Goal: Communication & Community: Answer question/provide support

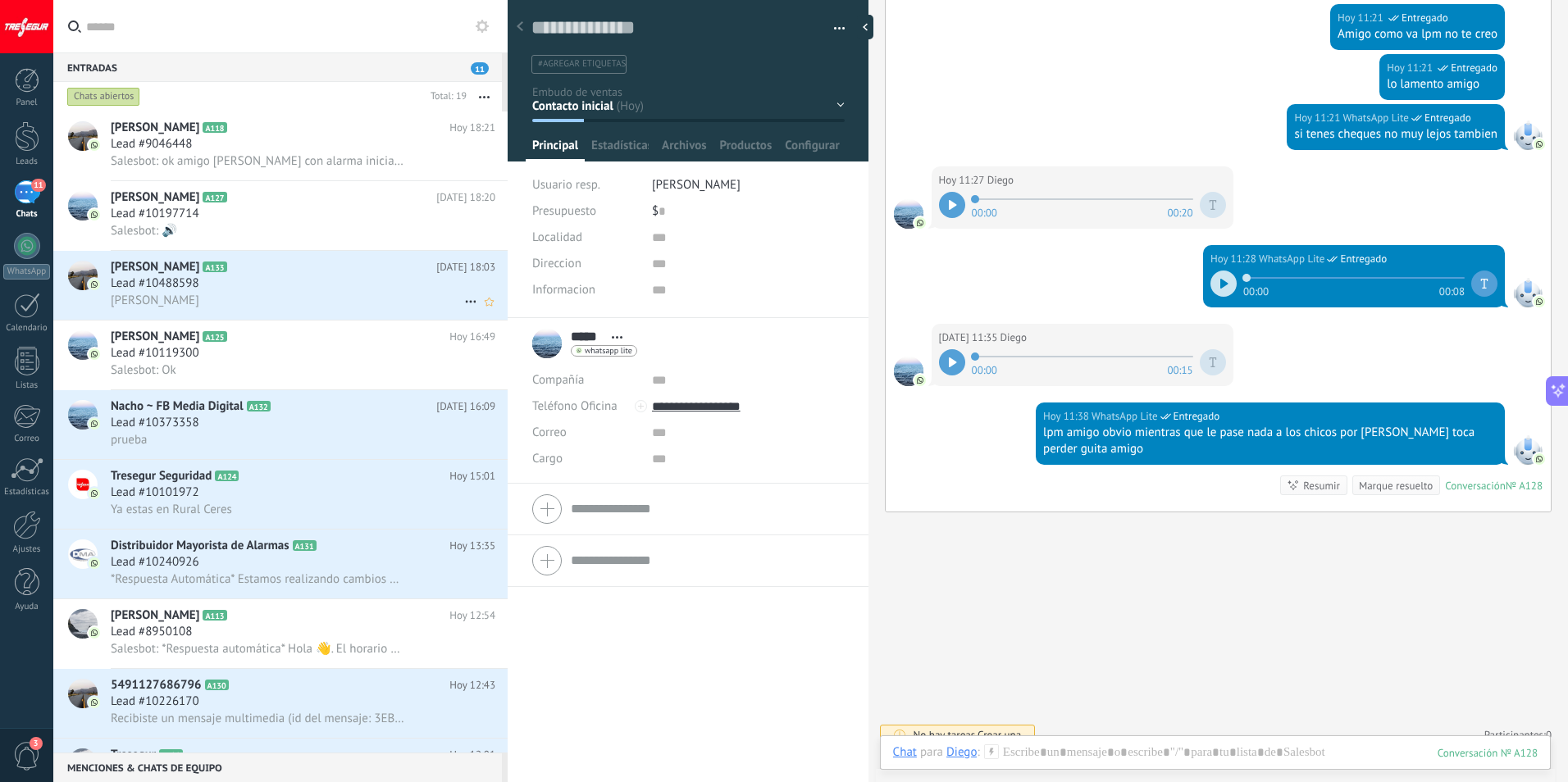
click at [233, 300] on div "[PERSON_NAME]" at bounding box center [303, 300] width 385 height 18
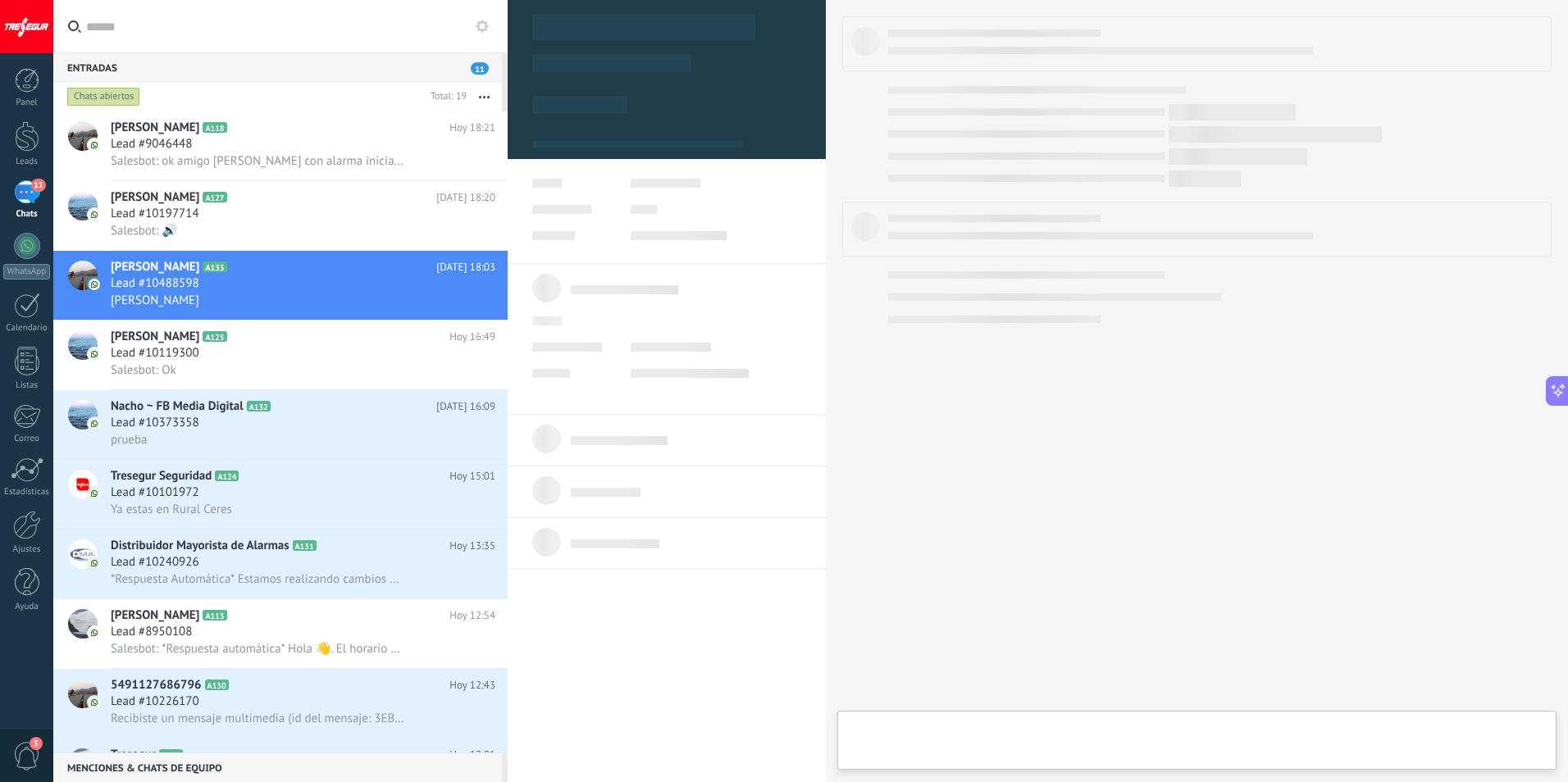
type textarea "**********"
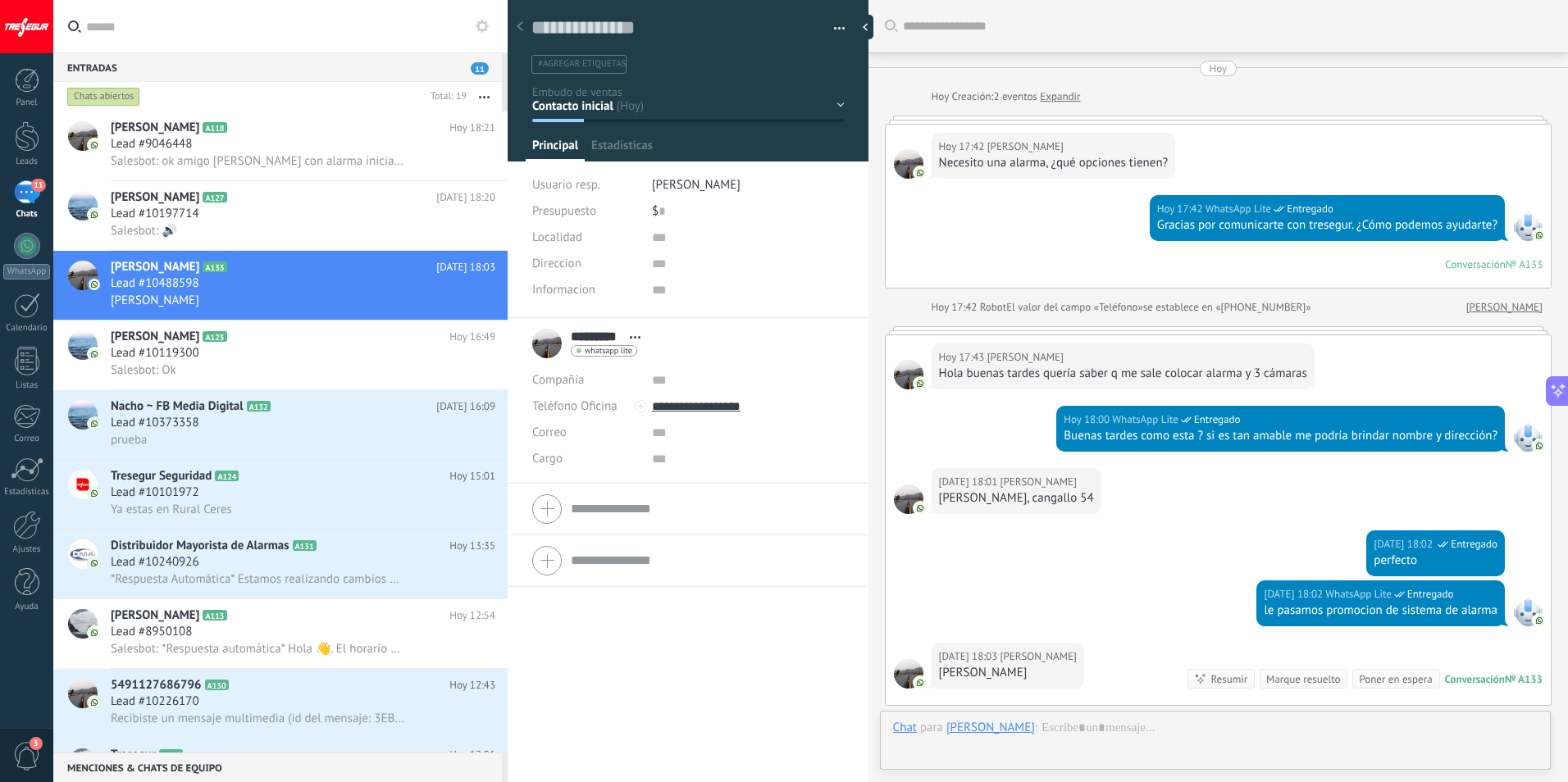
scroll to position [210, 0]
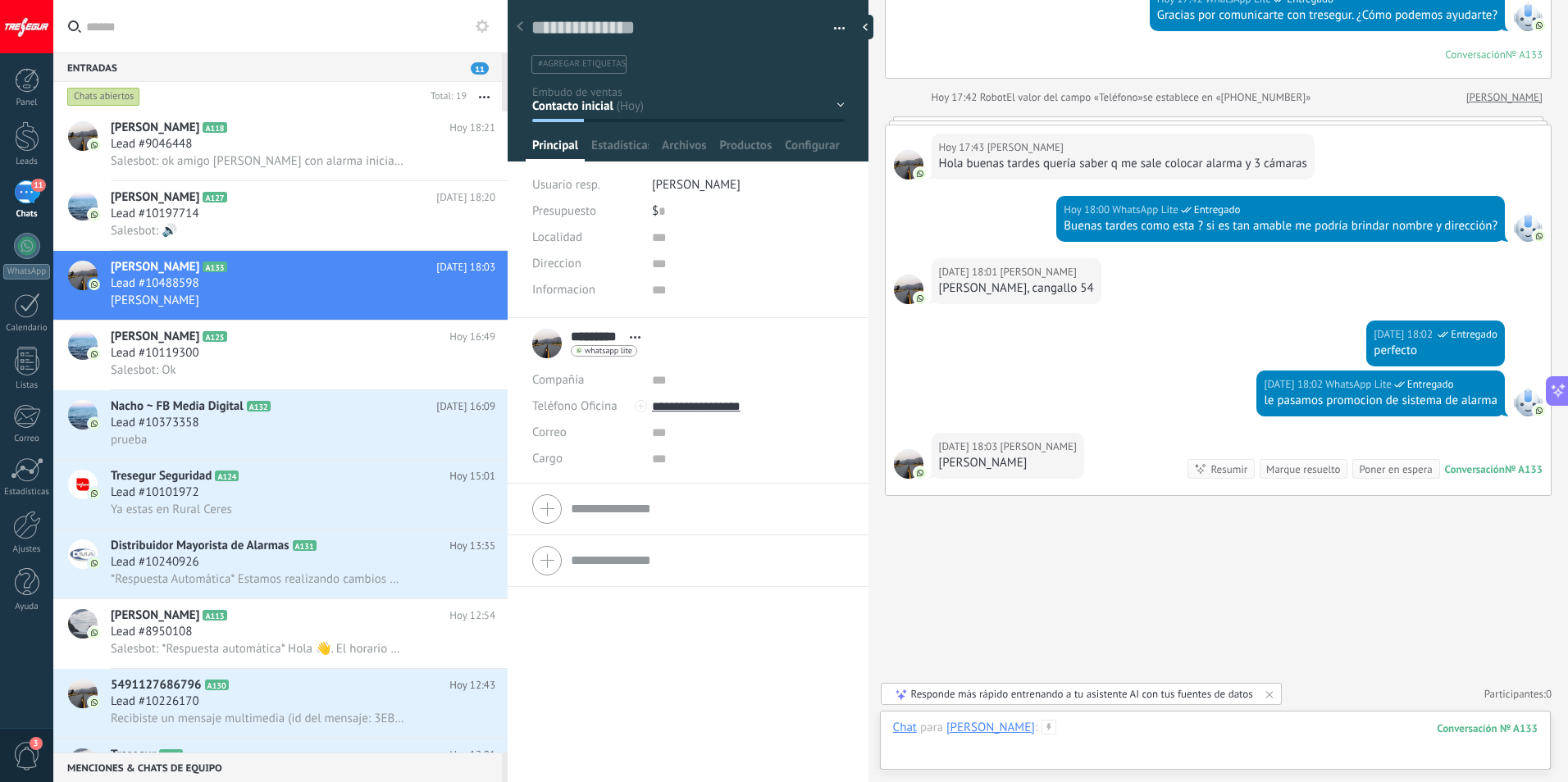
click at [1317, 733] on div at bounding box center [1215, 744] width 645 height 49
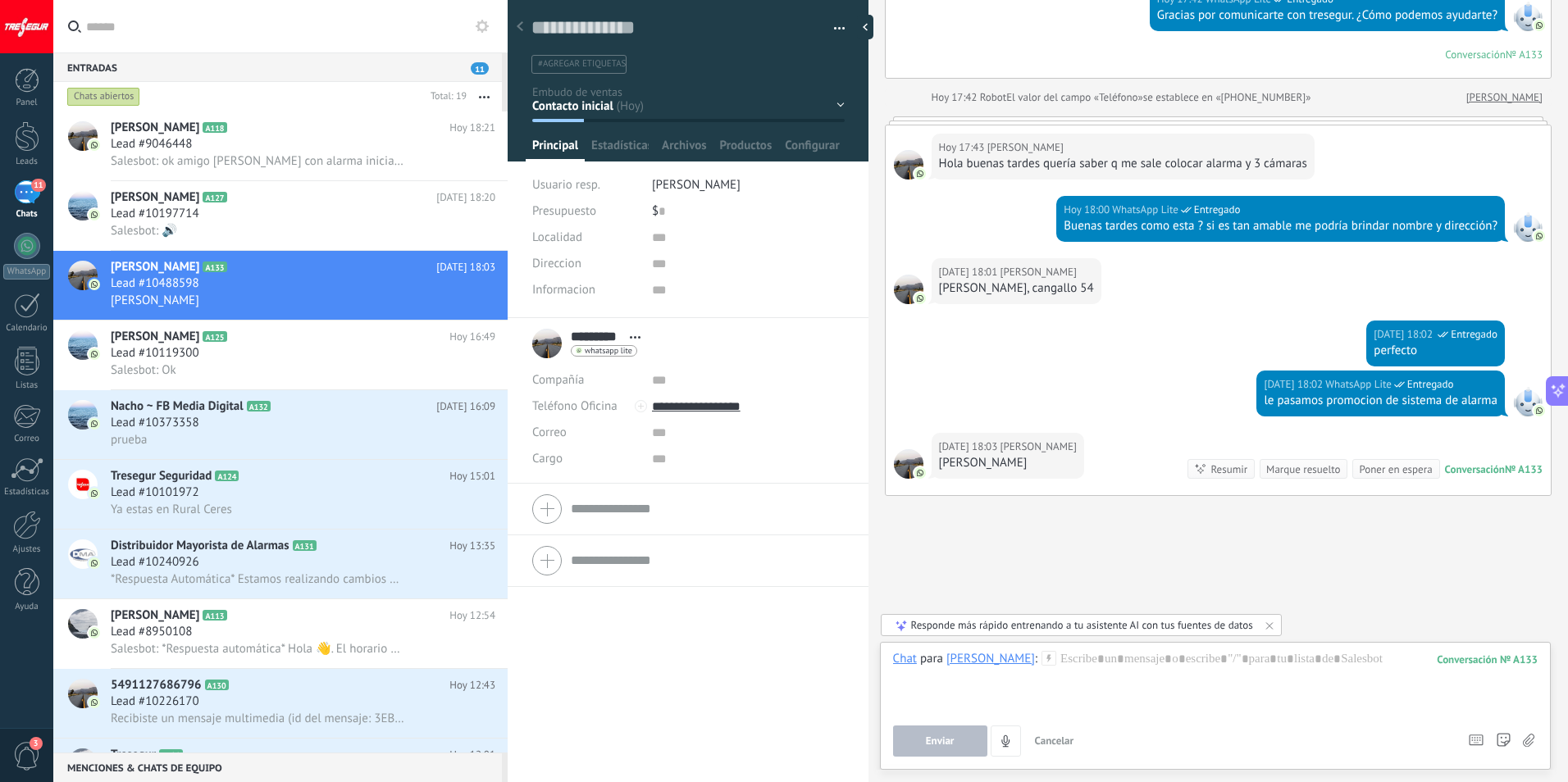
click at [1528, 741] on icon at bounding box center [1528, 740] width 11 height 14
click at [0, 0] on input "file" at bounding box center [0, 0] width 0 height 0
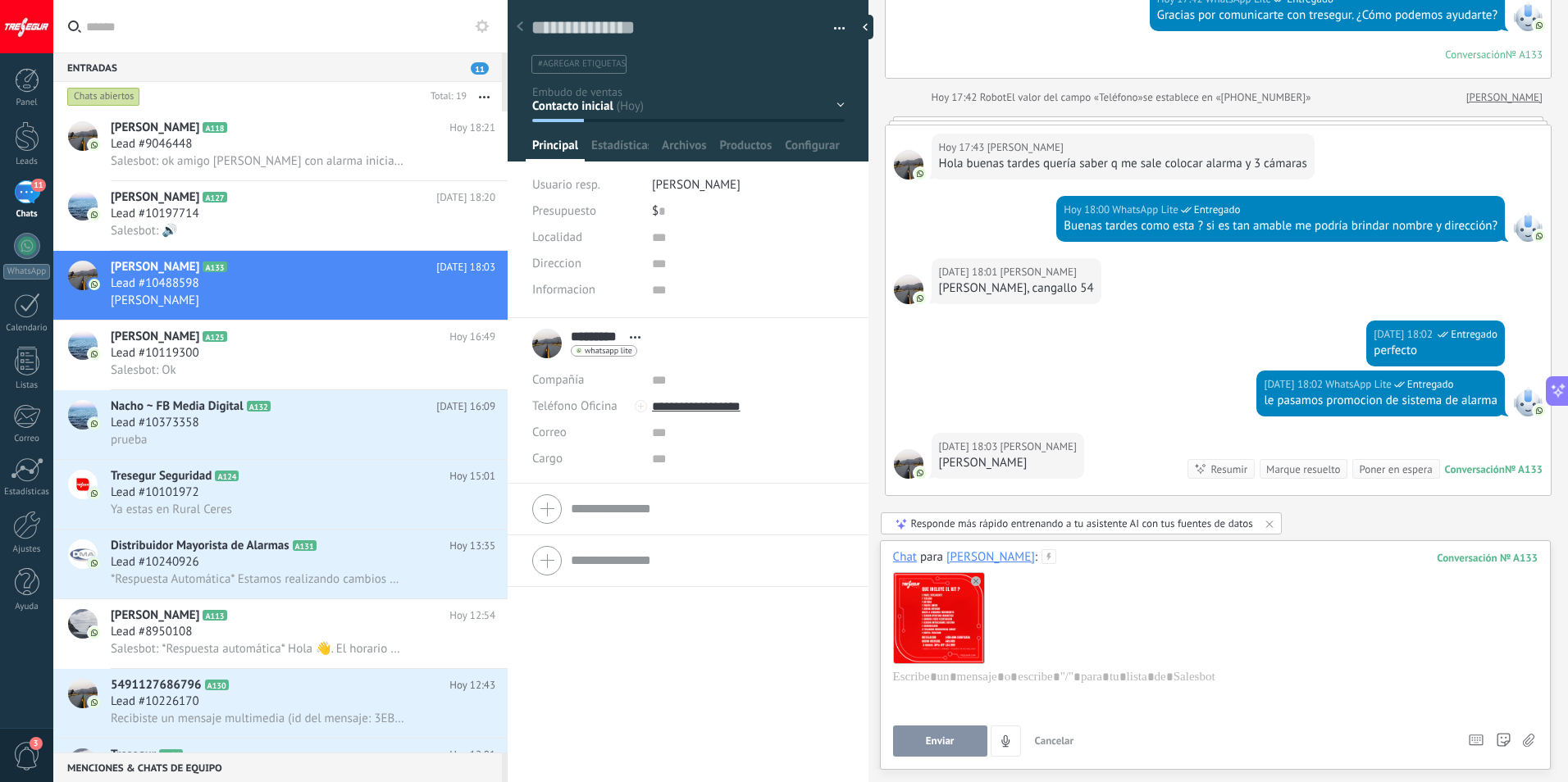
click at [975, 582] on use at bounding box center [976, 581] width 10 height 10
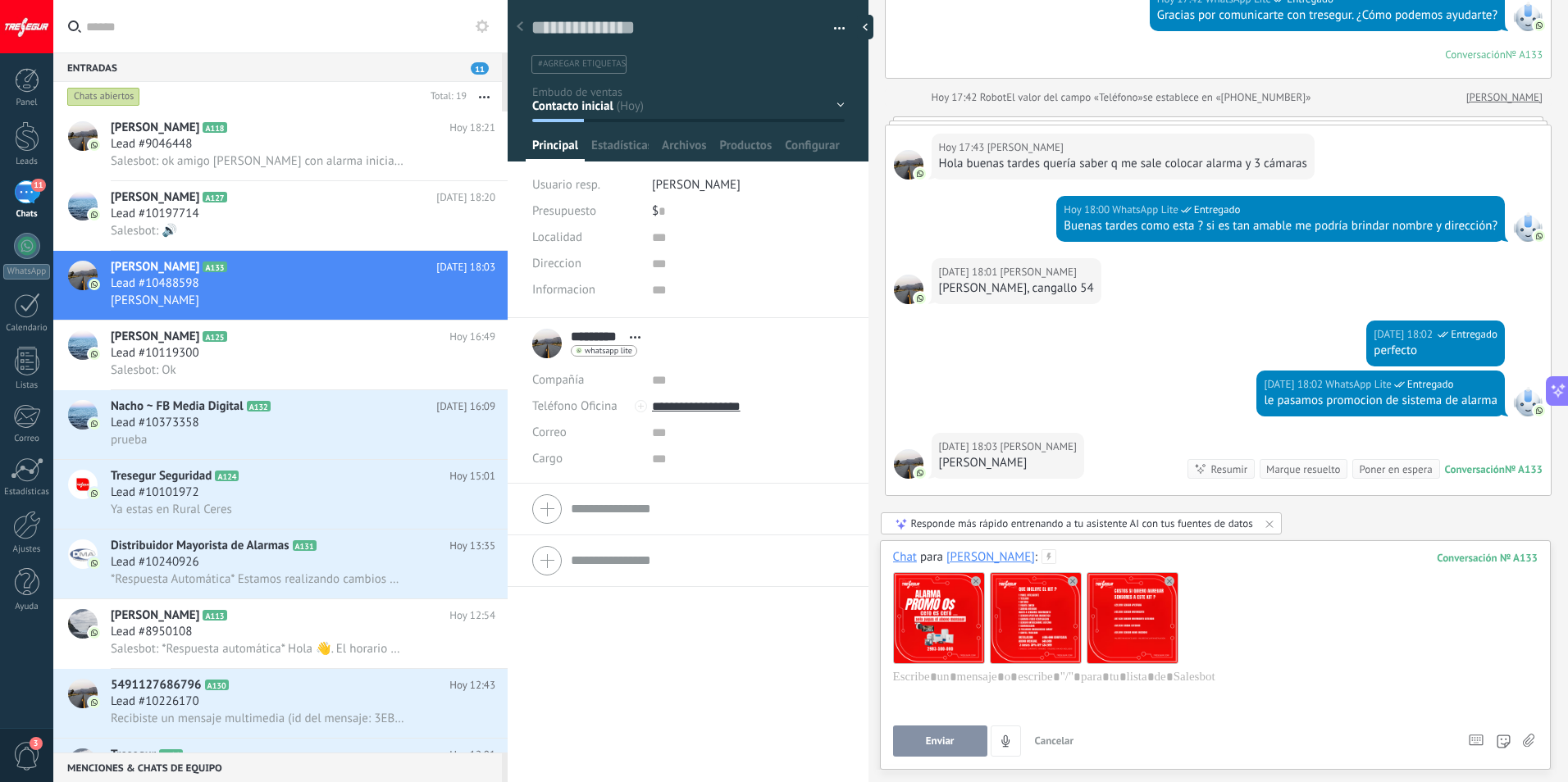
click at [941, 744] on span "Enviar" at bounding box center [940, 741] width 29 height 11
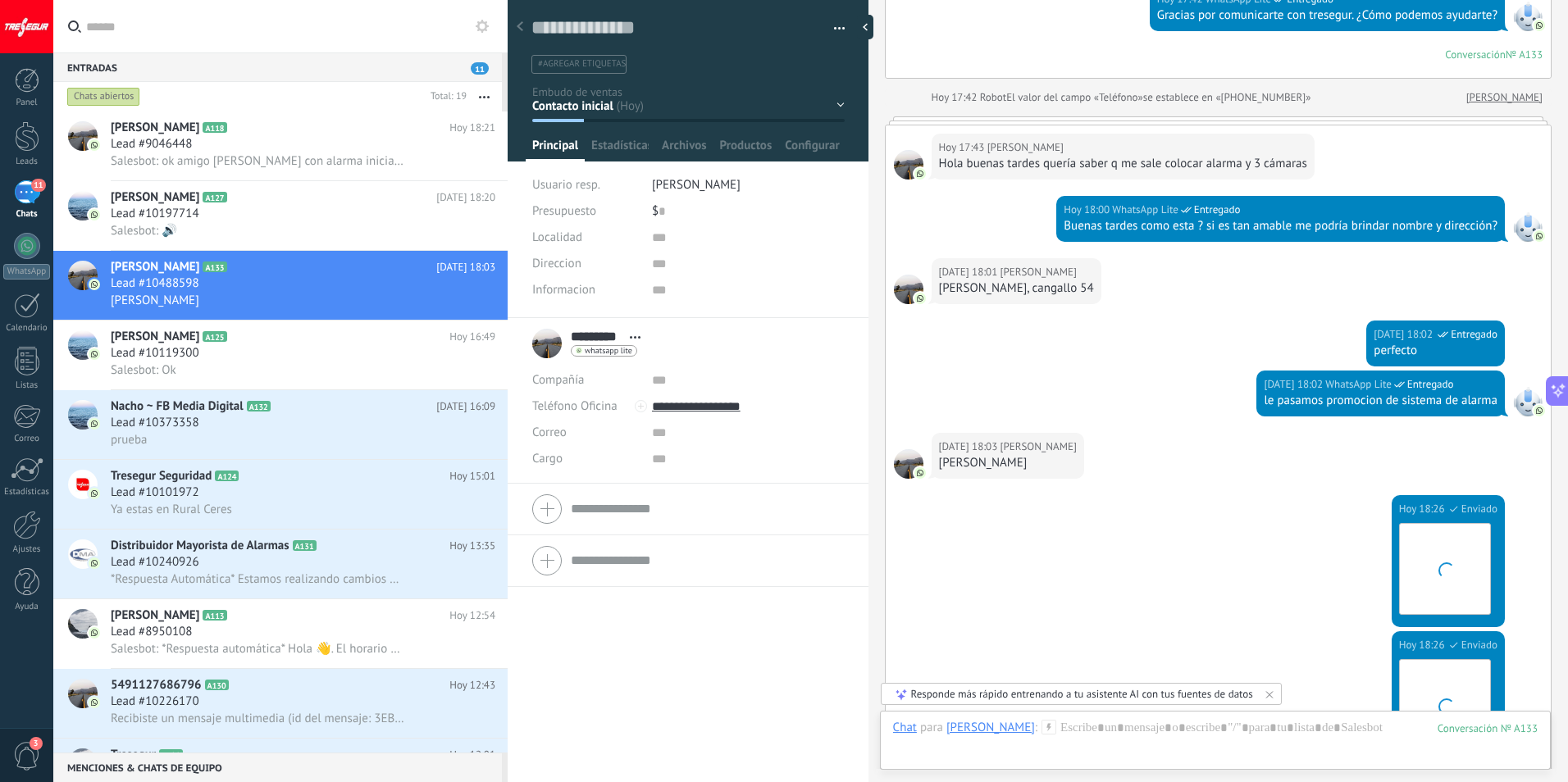
scroll to position [661, 0]
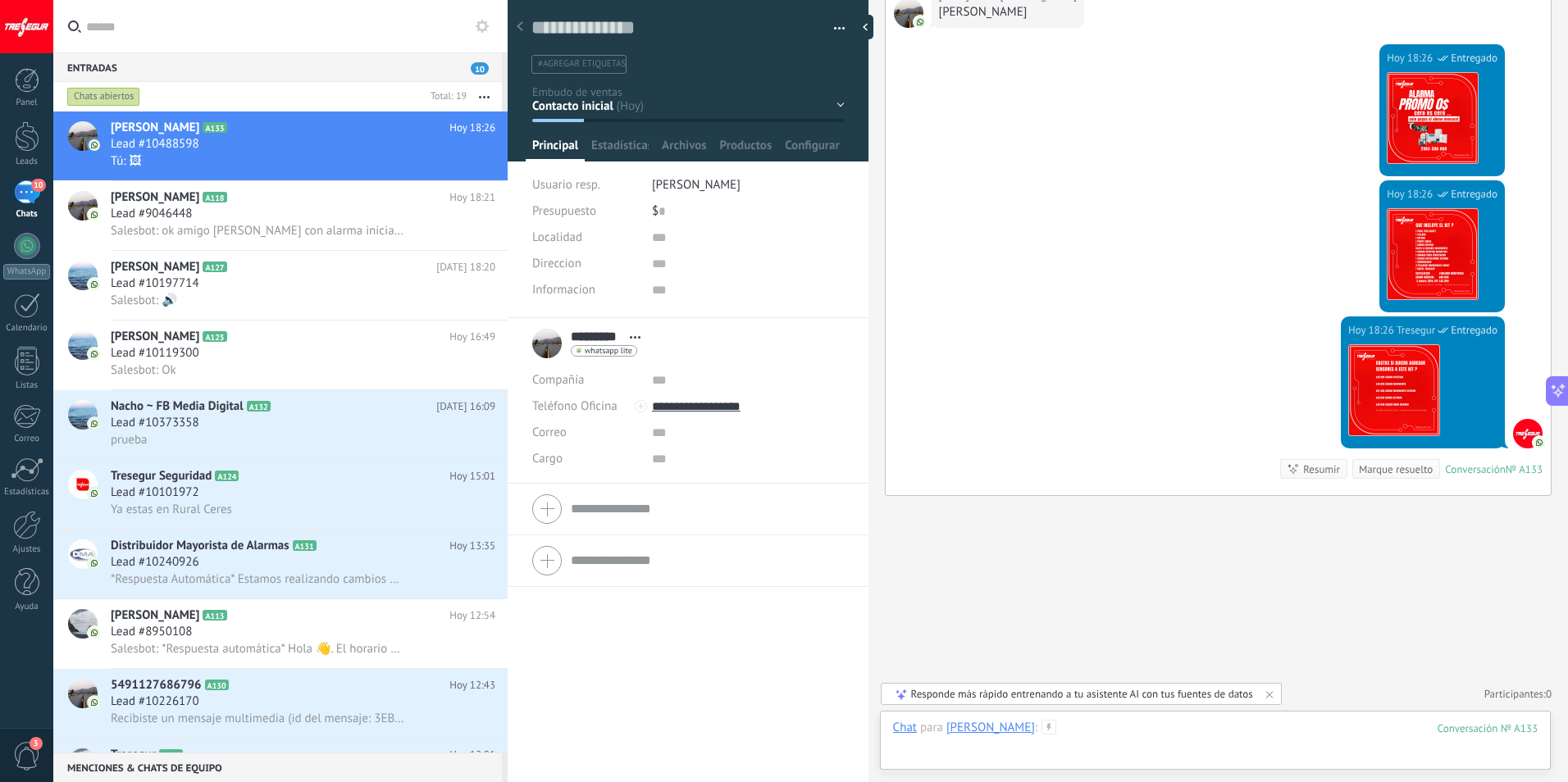
click at [1082, 734] on div at bounding box center [1215, 744] width 645 height 49
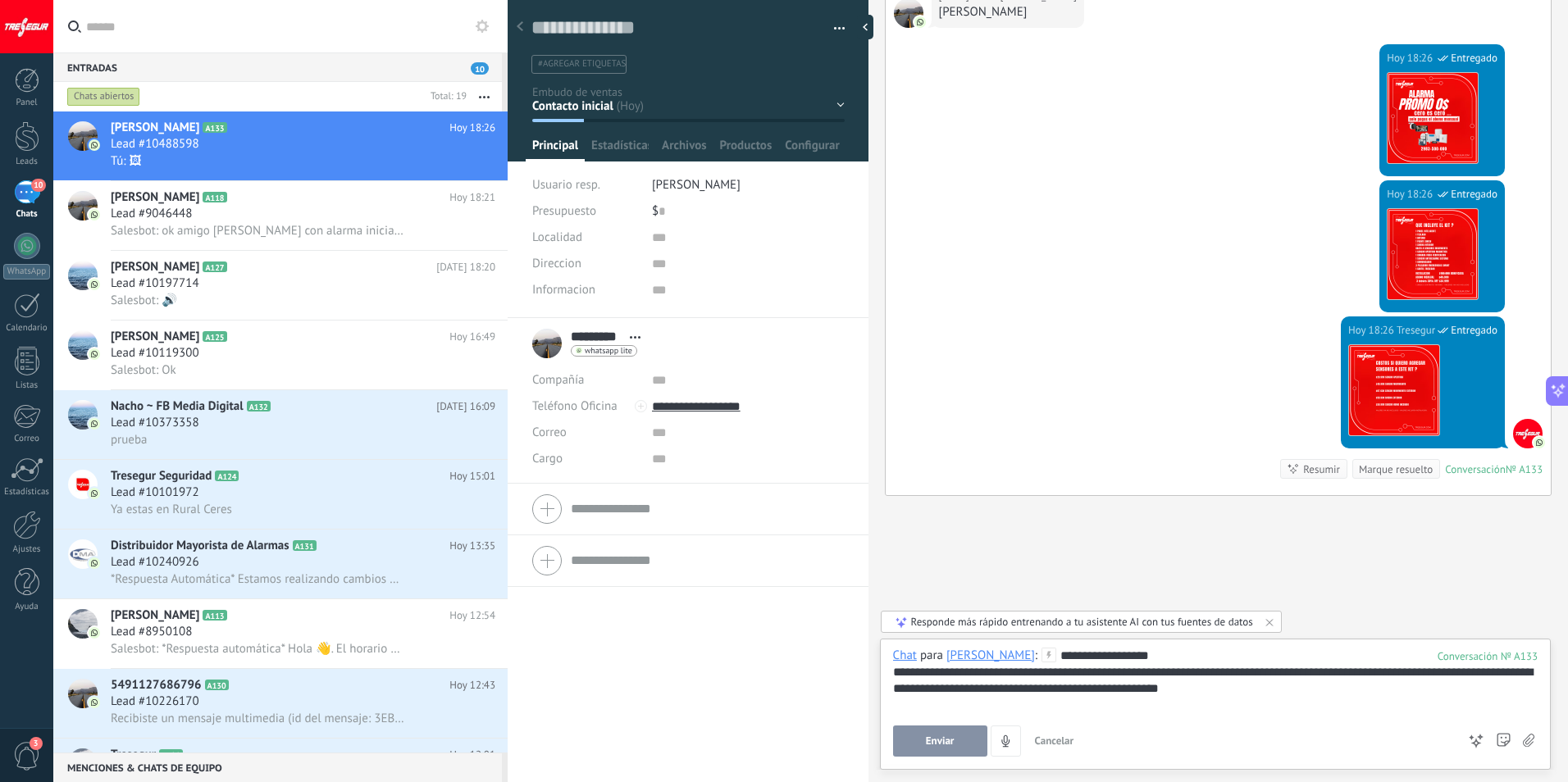
click at [1237, 696] on div "**********" at bounding box center [1215, 680] width 645 height 33
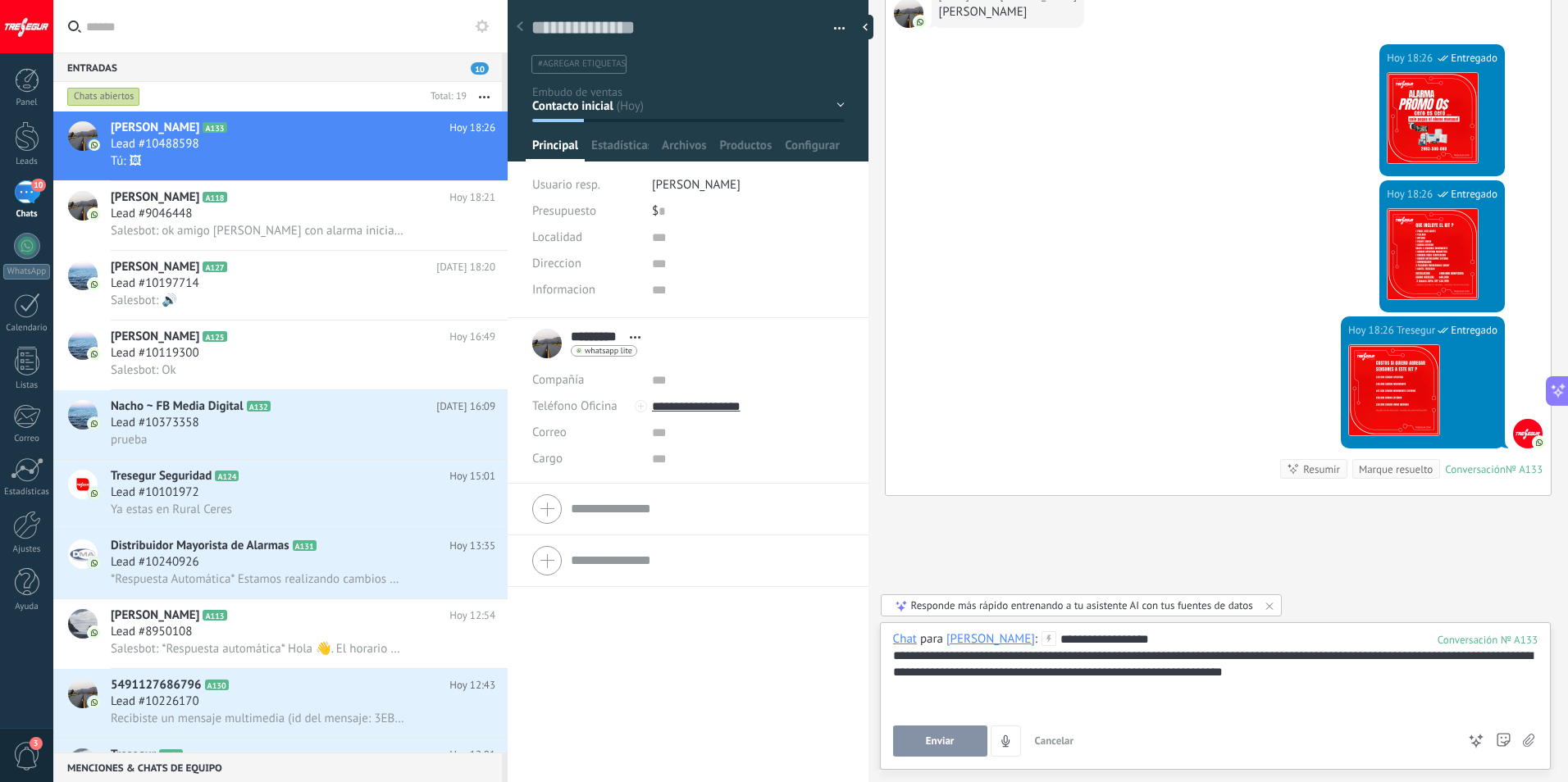
click at [947, 728] on button "Enviar" at bounding box center [940, 741] width 94 height 31
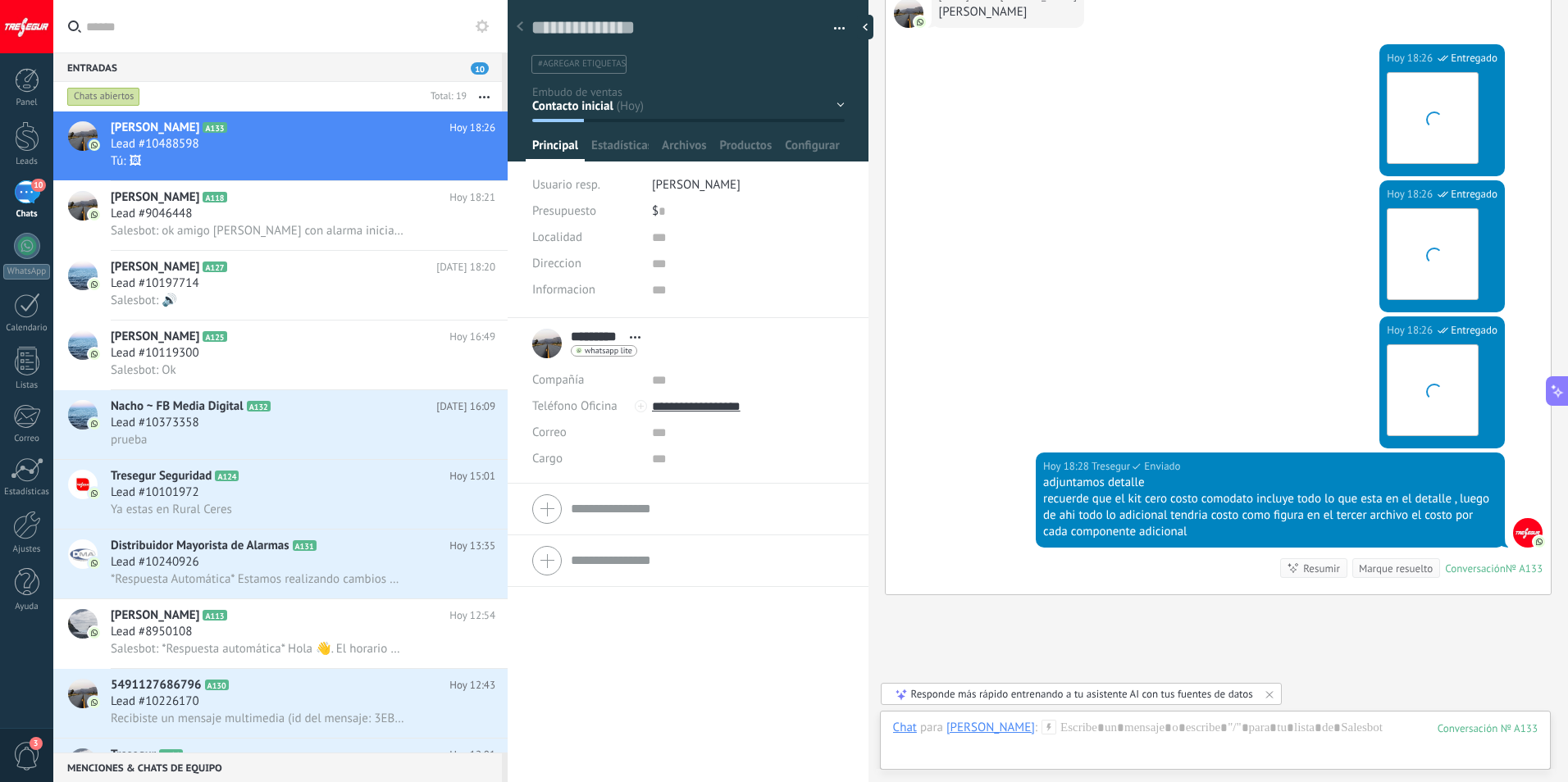
scroll to position [760, 0]
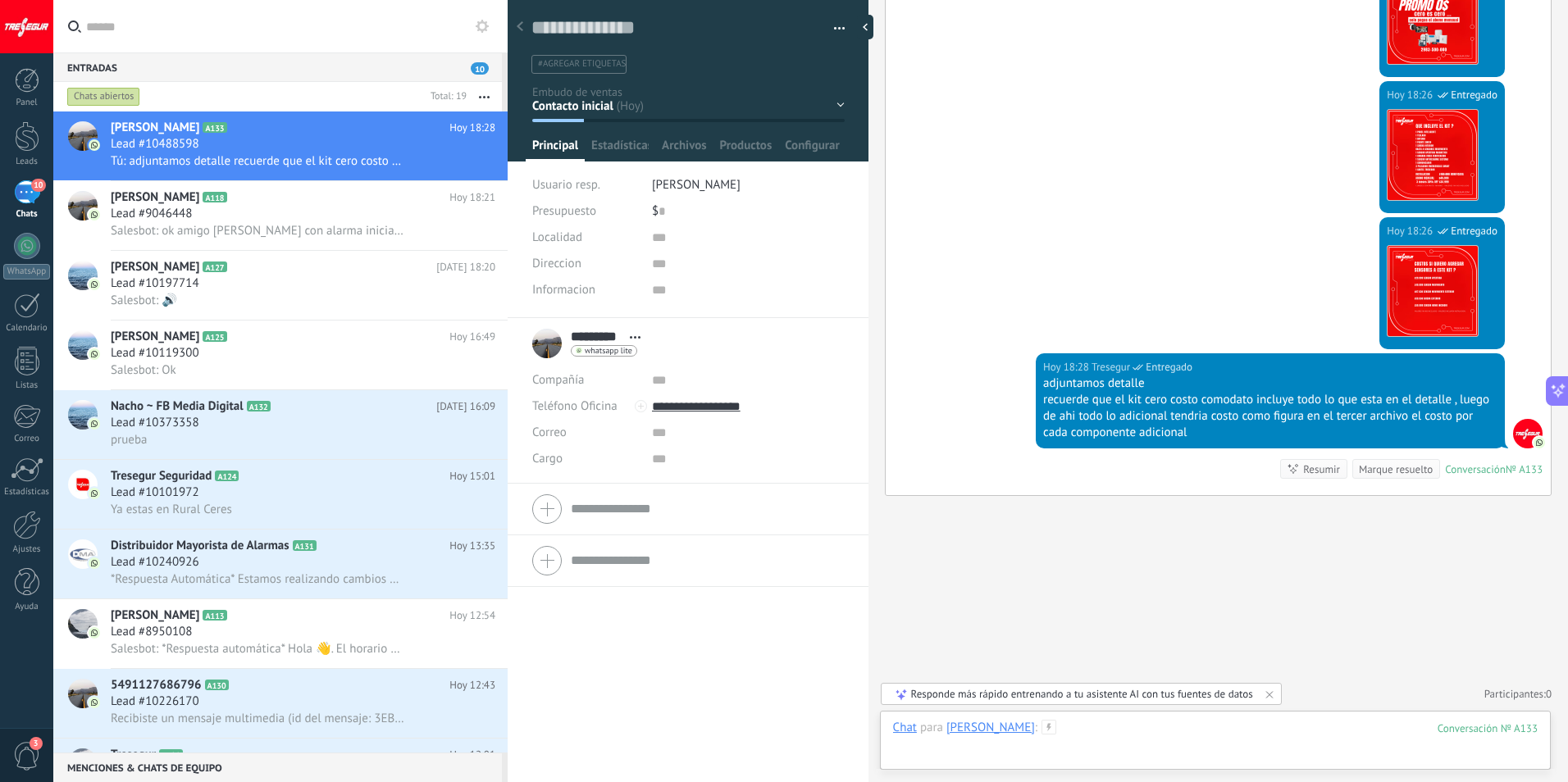
click at [1087, 735] on div at bounding box center [1215, 744] width 645 height 49
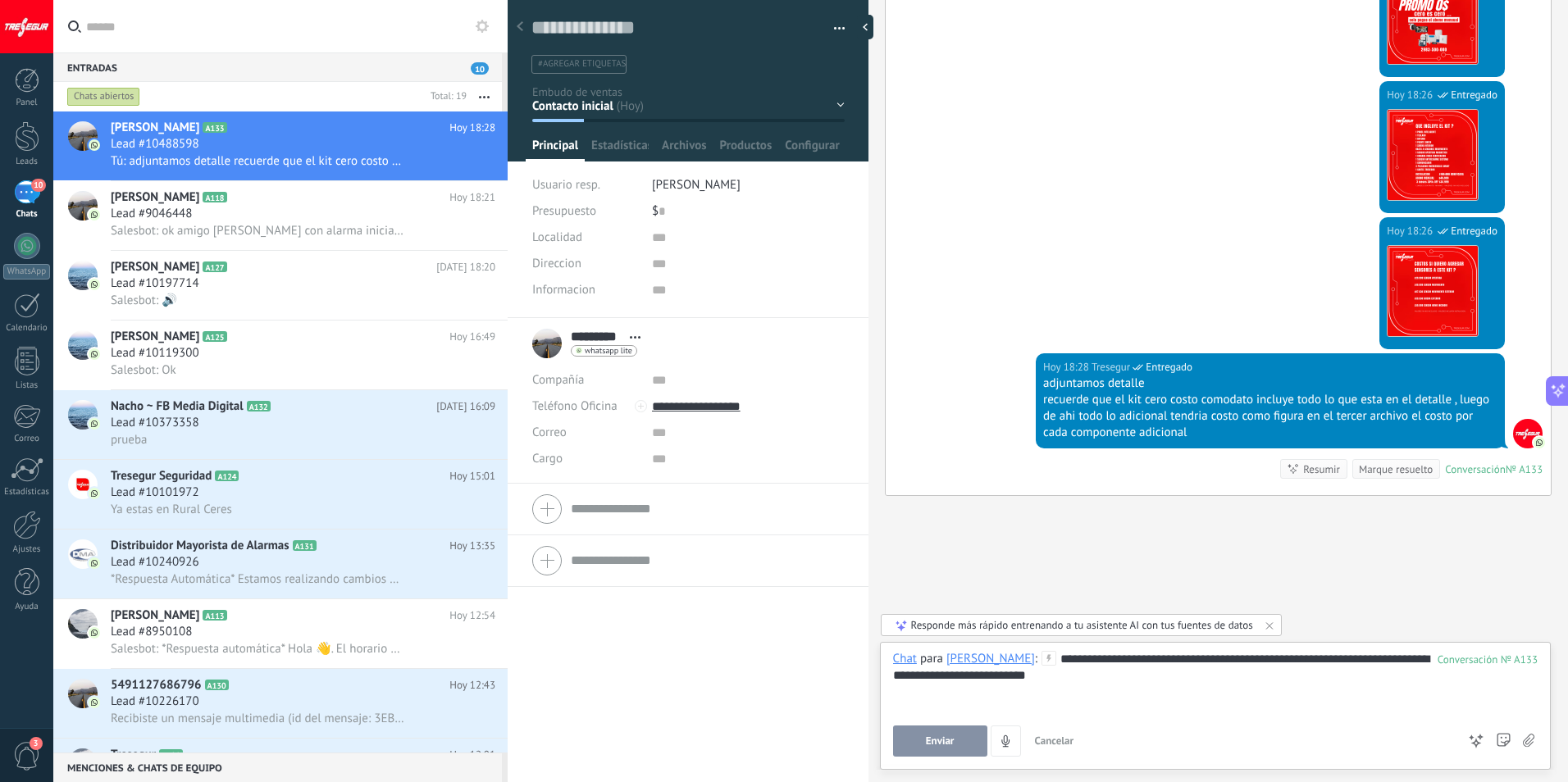
scroll to position [792, 0]
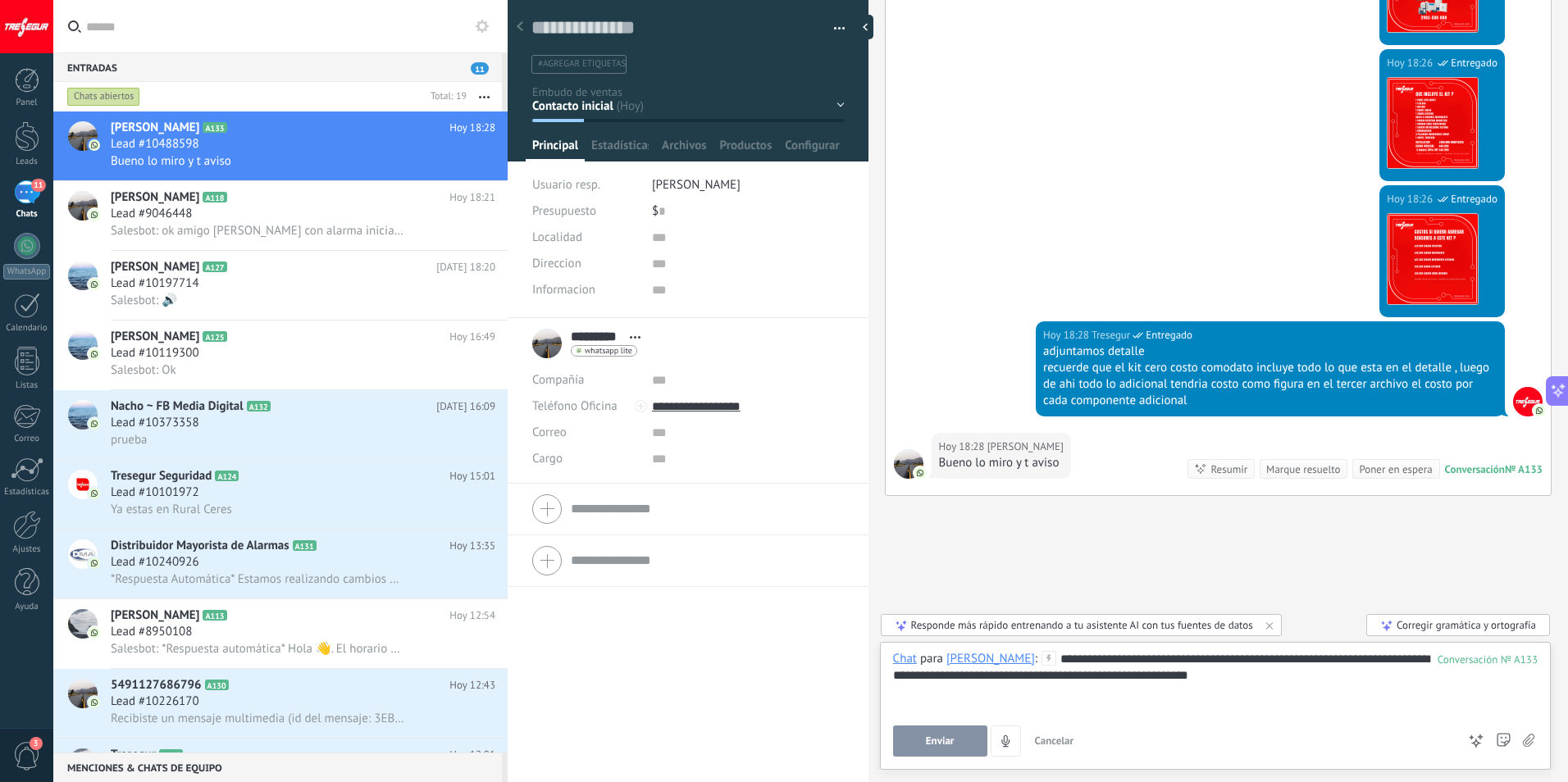
drag, startPoint x: 1175, startPoint y: 650, endPoint x: 1267, endPoint y: 708, distance: 108.8
click at [1291, 723] on div "**********" at bounding box center [1215, 704] width 645 height 106
drag, startPoint x: 1351, startPoint y: 662, endPoint x: 1317, endPoint y: 676, distance: 36.8
drag, startPoint x: 1317, startPoint y: 676, endPoint x: 1313, endPoint y: 725, distance: 49.2
click at [1310, 756] on div "Enviar Cancelar Rastrear clics en links ? Reducir links largos y rastrear clics…" at bounding box center [1175, 741] width 563 height 31
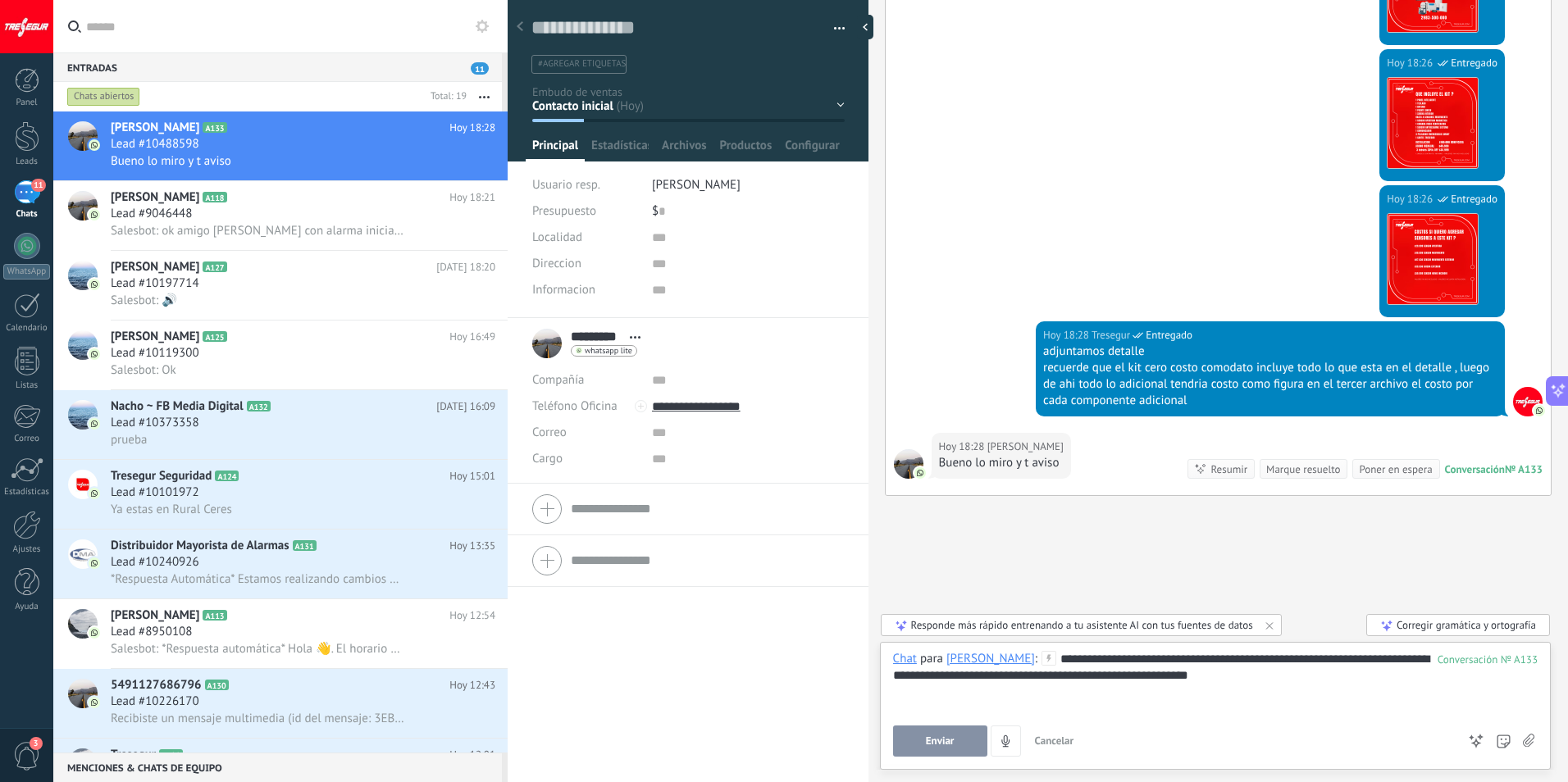
click at [940, 742] on span "Enviar" at bounding box center [940, 741] width 29 height 11
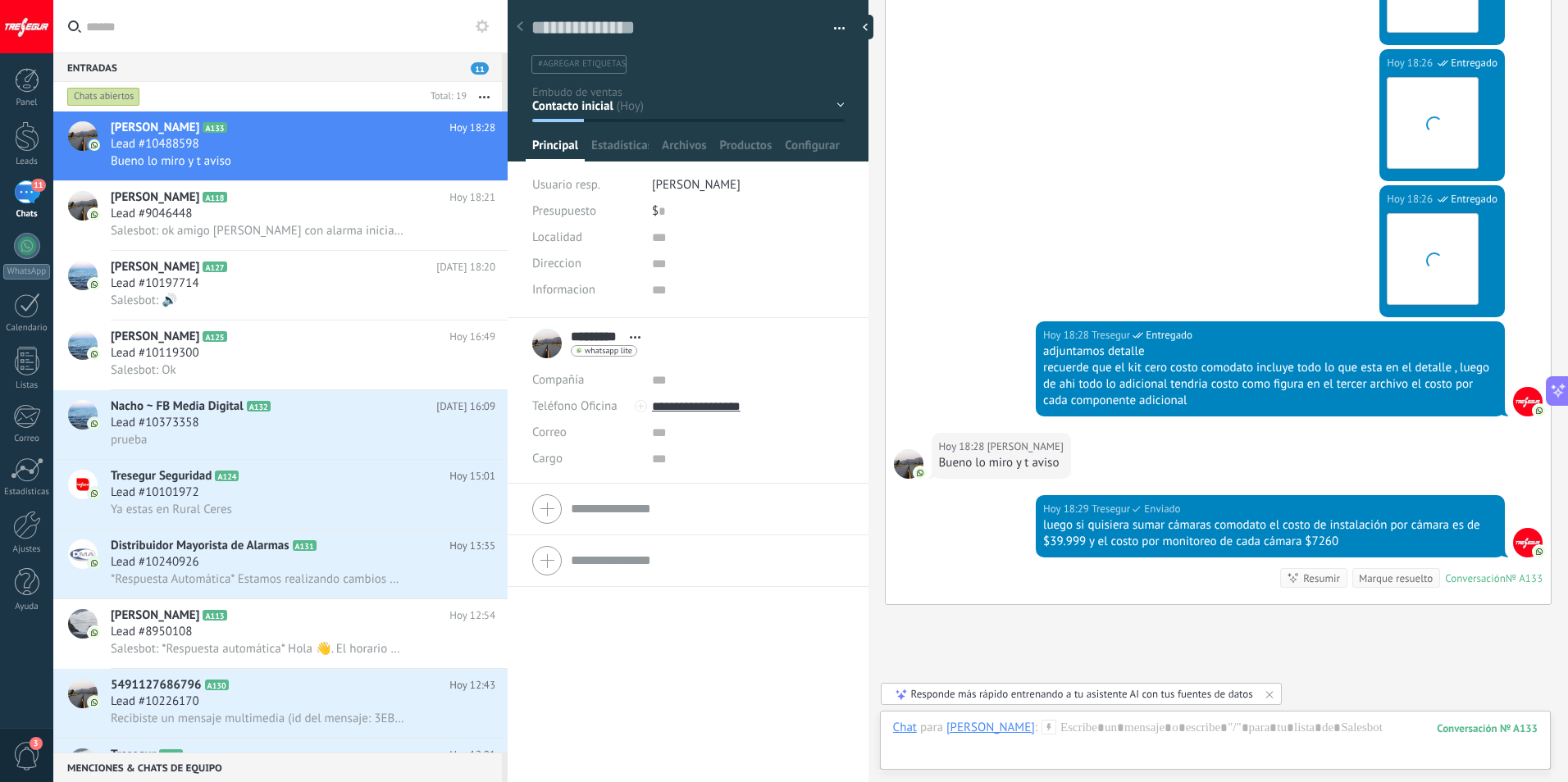
scroll to position [901, 0]
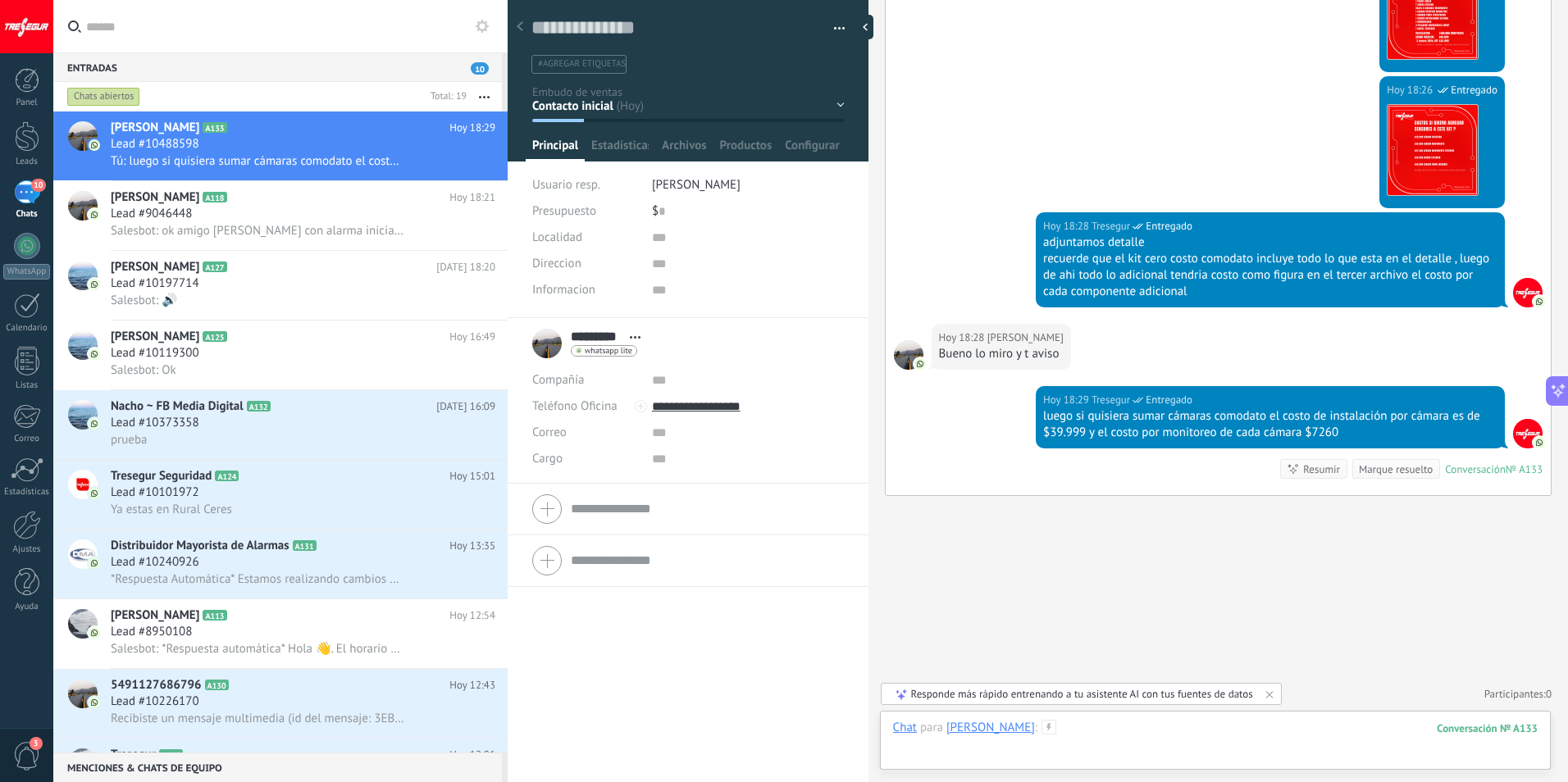
click at [1066, 732] on div at bounding box center [1215, 744] width 645 height 49
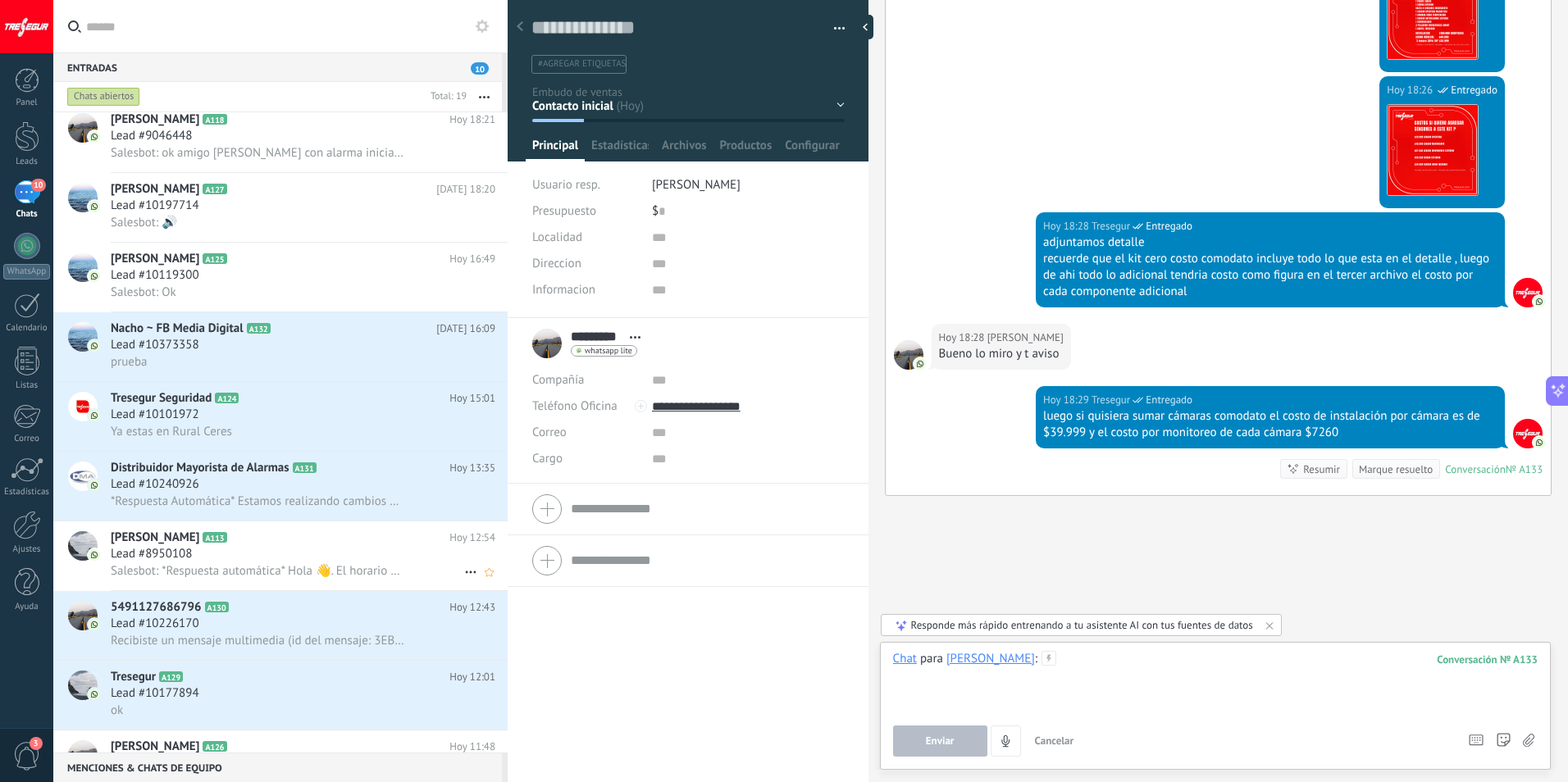
scroll to position [83, 0]
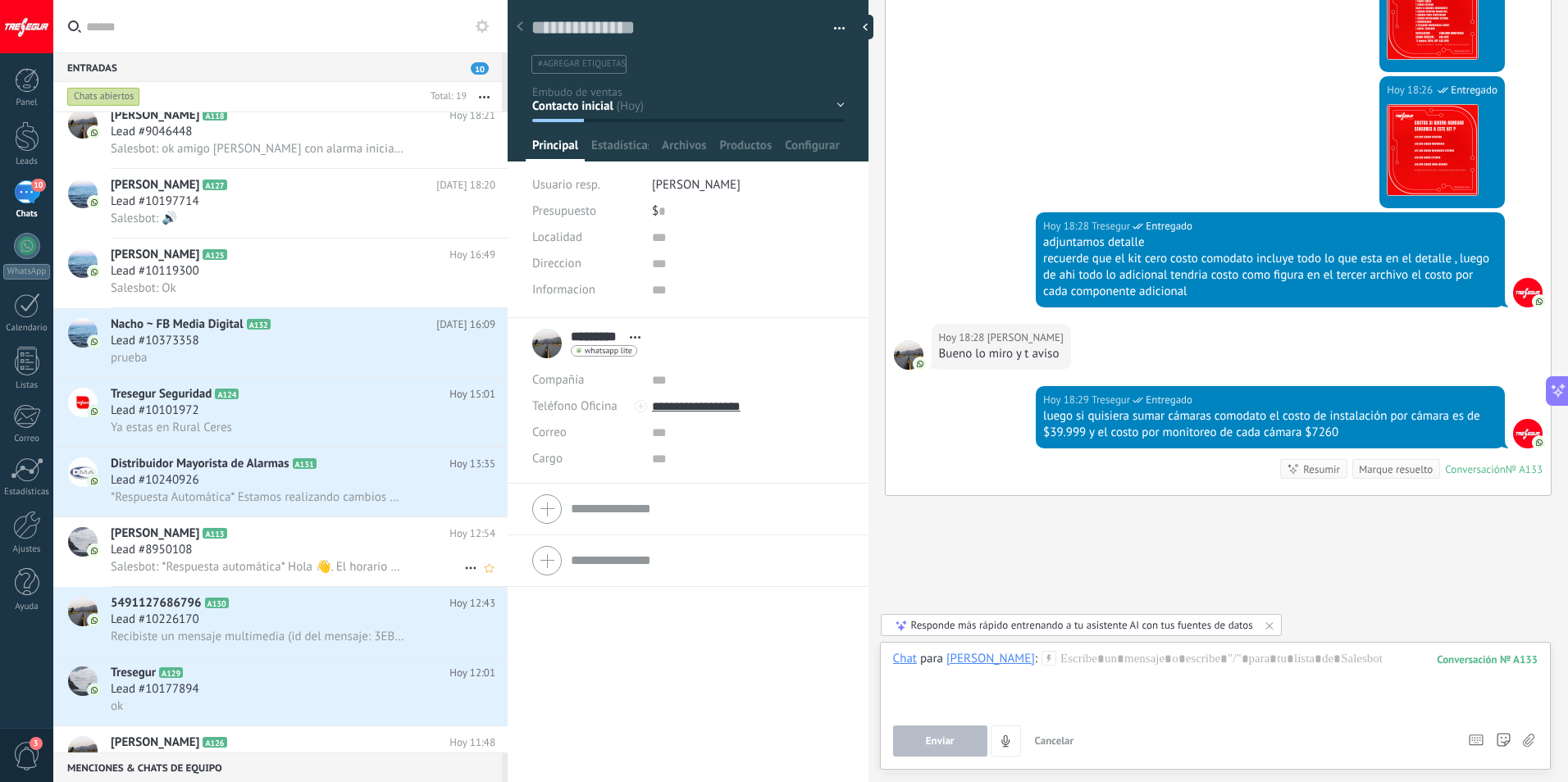
click at [271, 549] on div "Lead #8950108" at bounding box center [303, 550] width 385 height 17
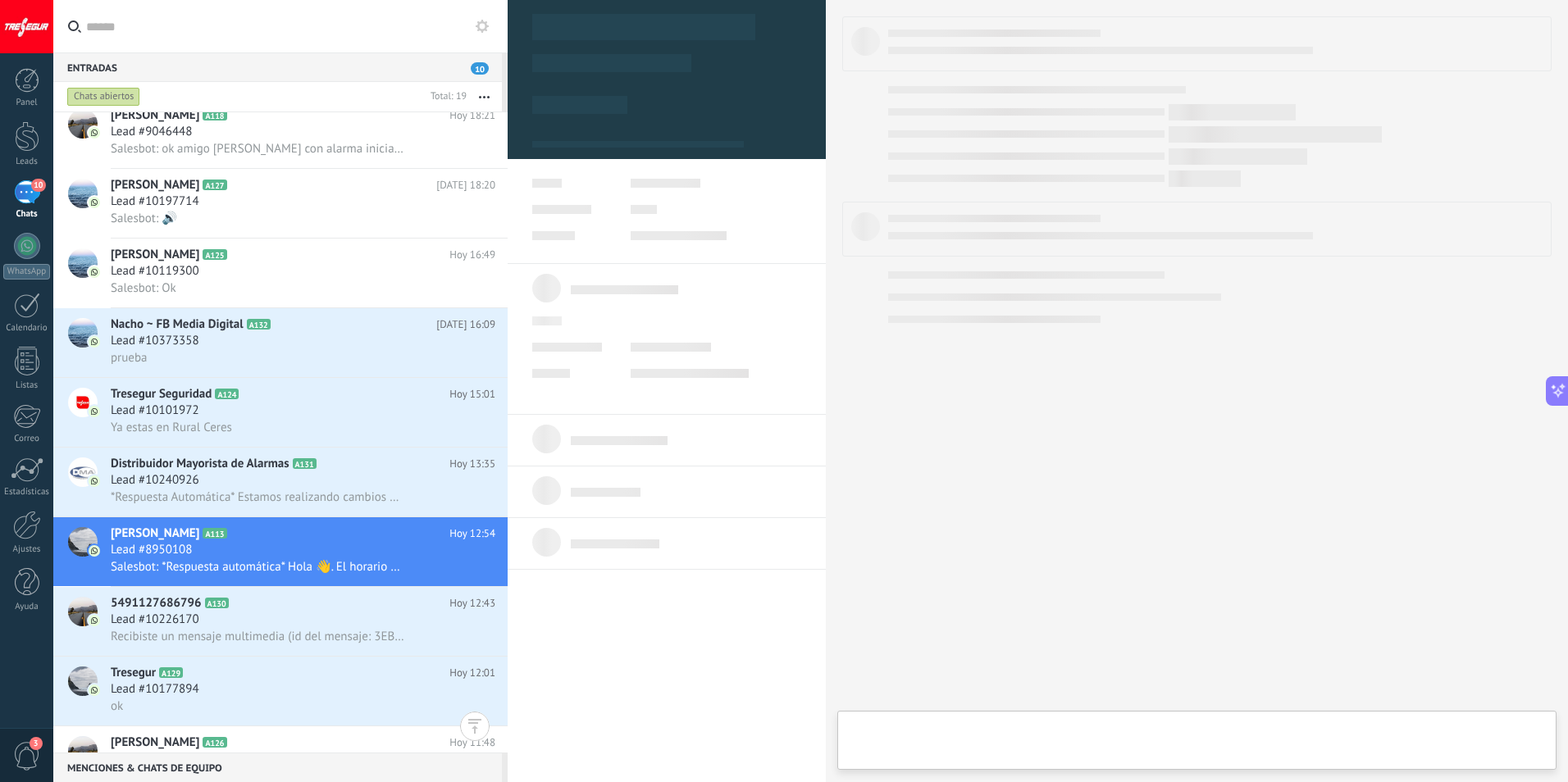
type textarea "**********"
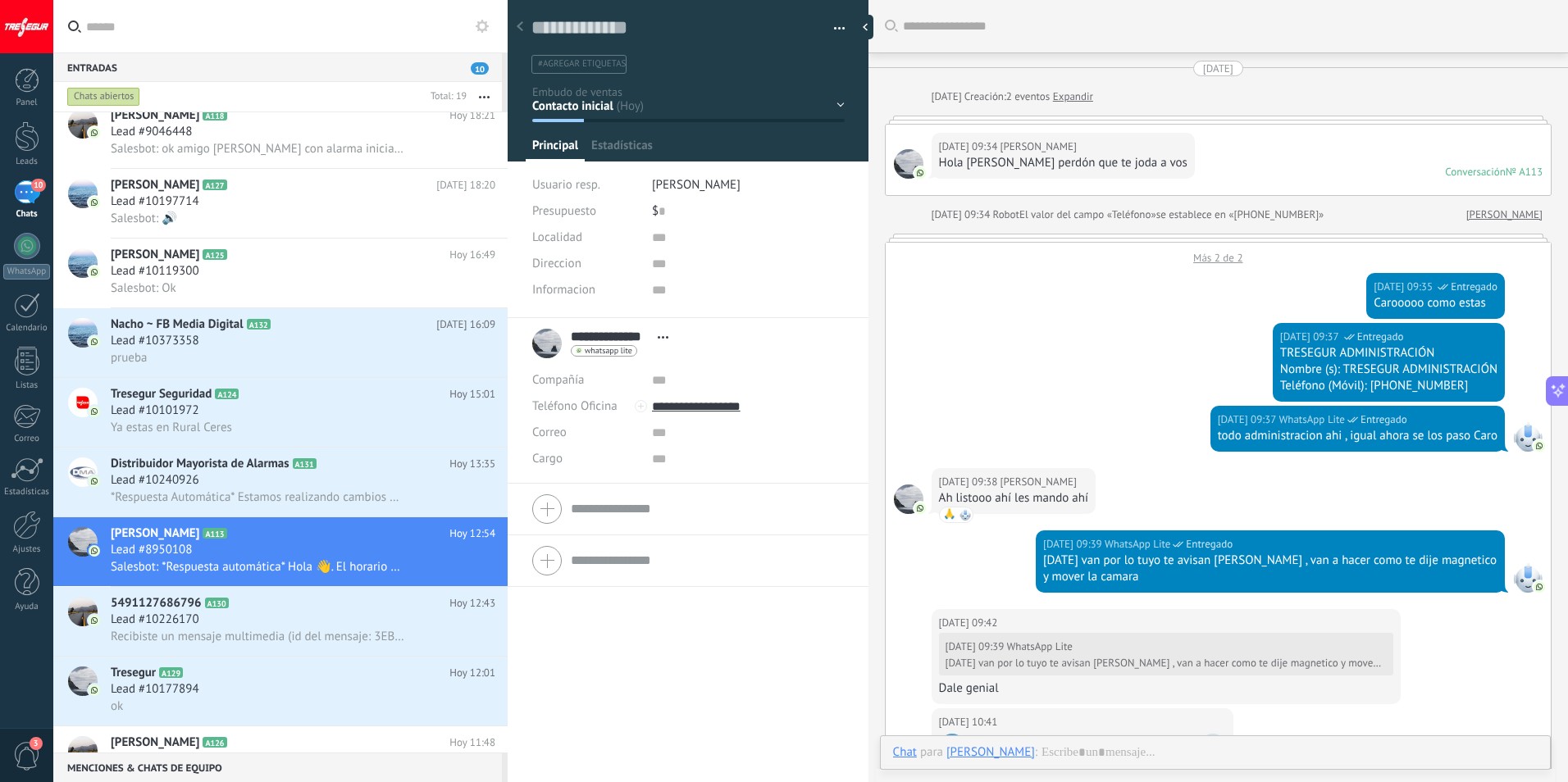
scroll to position [1245, 0]
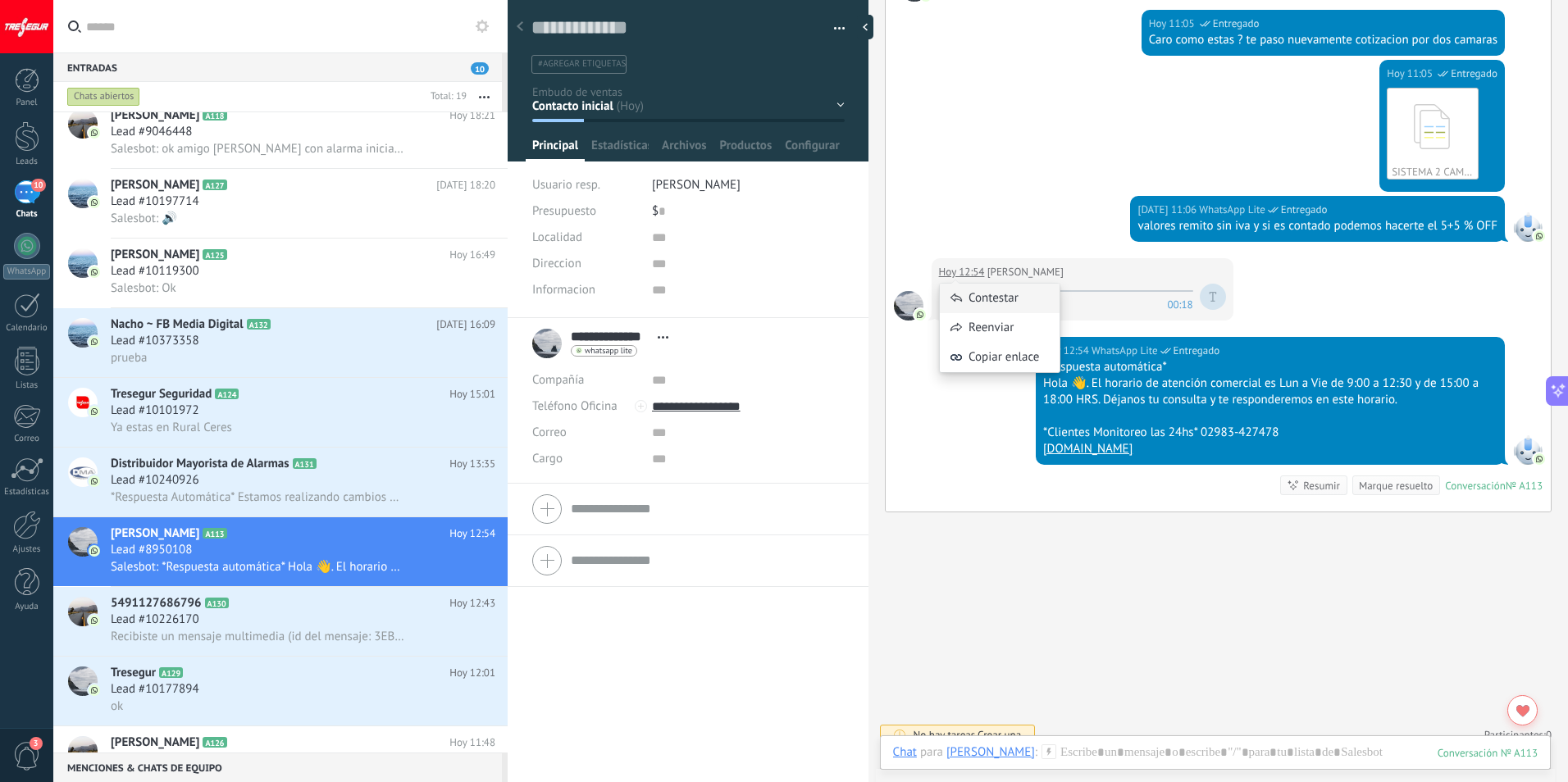
click at [950, 290] on div "Contestar" at bounding box center [1000, 298] width 120 height 30
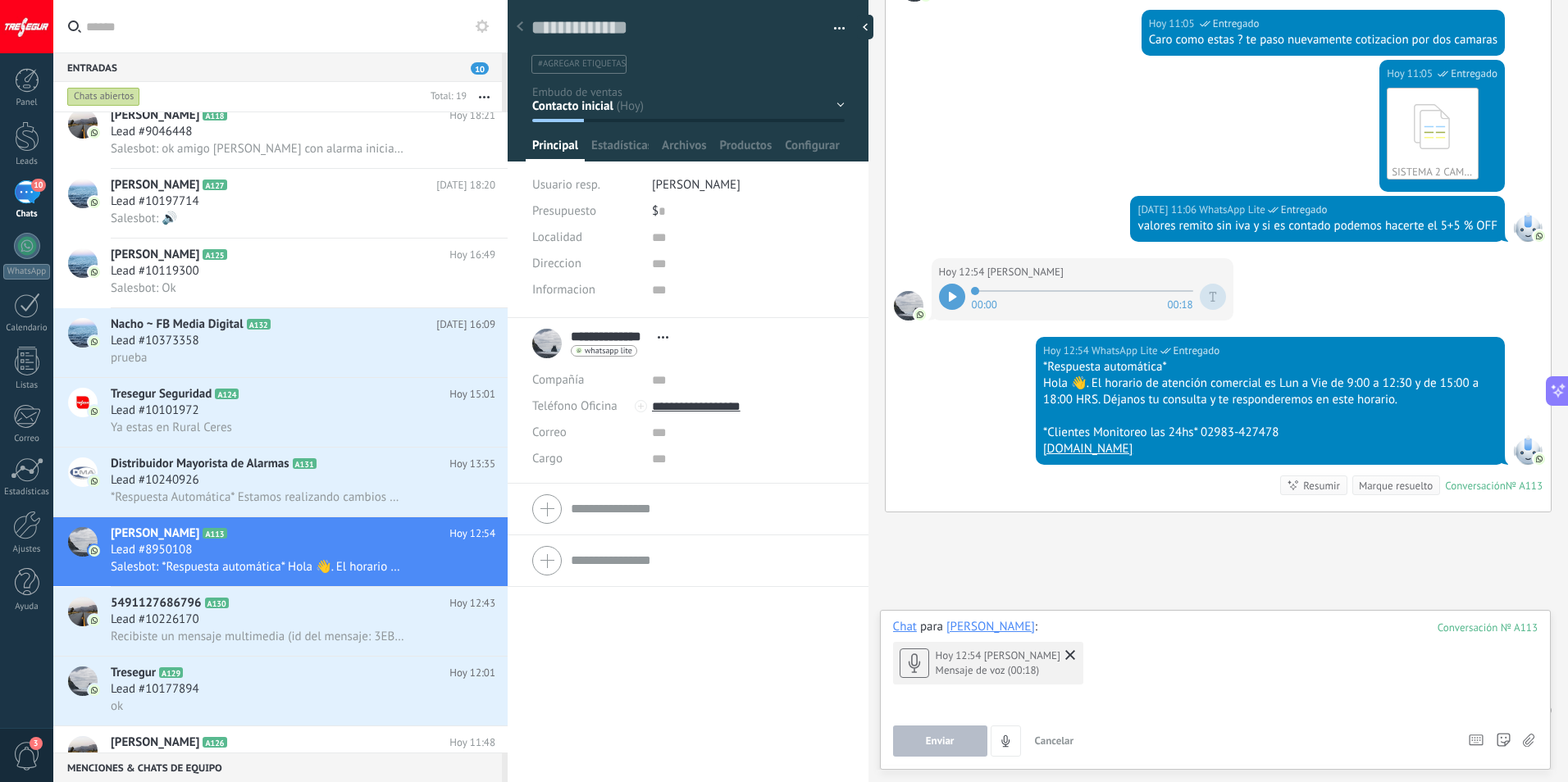
scroll to position [1261, 0]
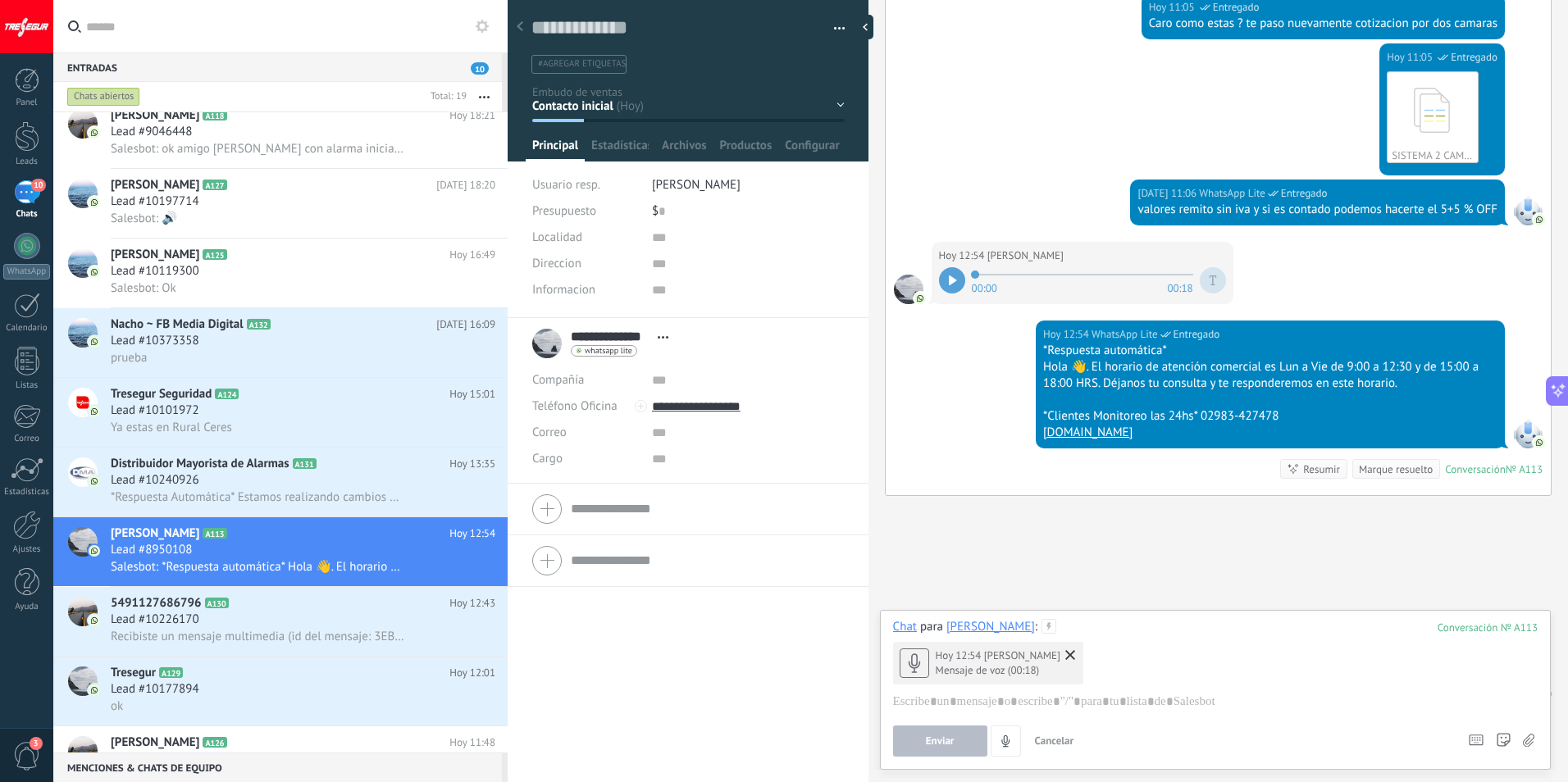
click at [1063, 667] on div "[DATE] 12:54 [PERSON_NAME] de voz (00:18)" at bounding box center [988, 663] width 190 height 42
click at [1066, 652] on icon at bounding box center [1070, 655] width 10 height 10
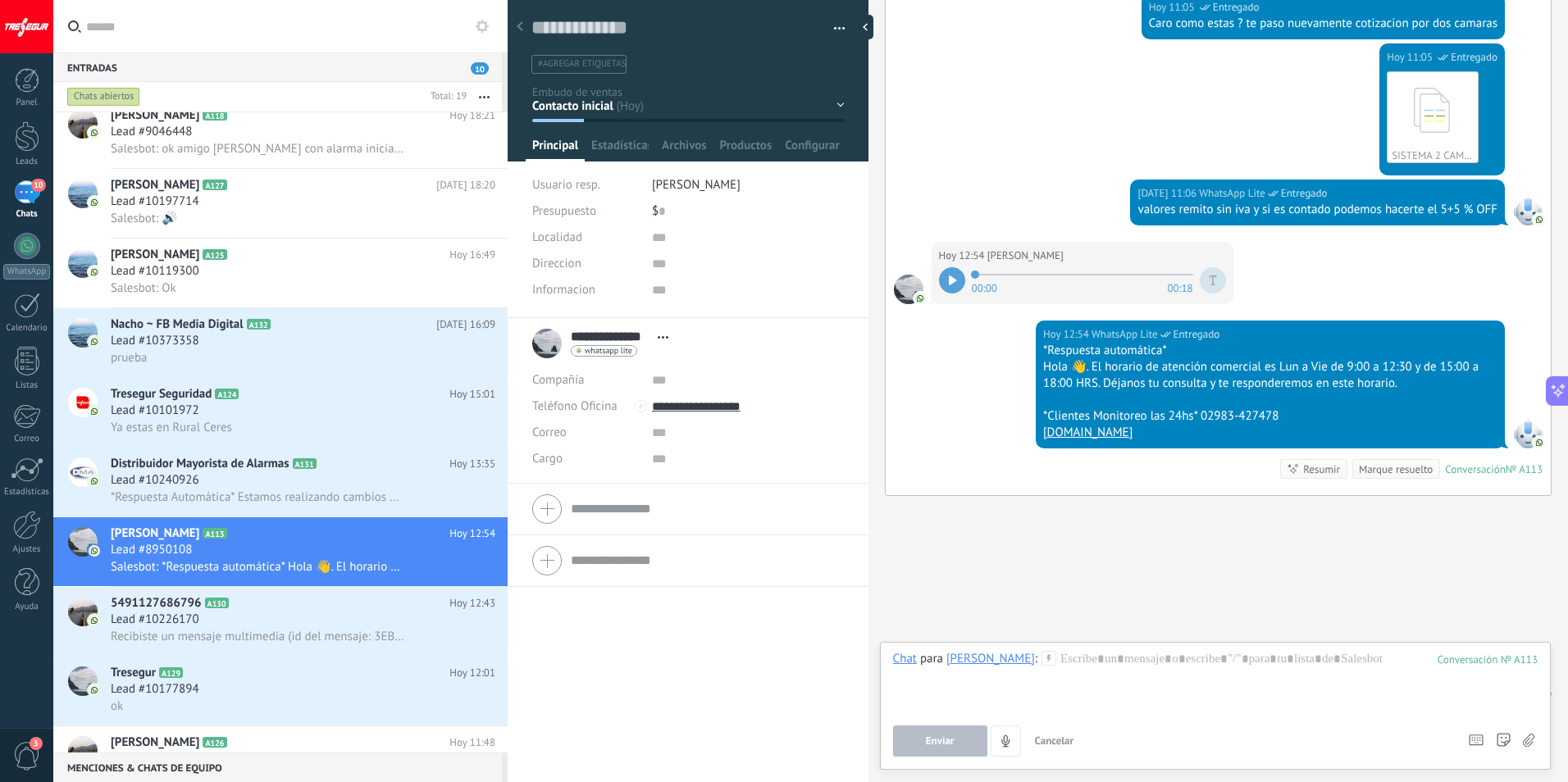
click at [941, 282] on div at bounding box center [952, 281] width 26 height 26
click at [1008, 743] on use "4" at bounding box center [1005, 740] width 8 height 11
click at [958, 279] on div at bounding box center [952, 281] width 26 height 26
click at [1013, 734] on button "4" at bounding box center [1006, 741] width 30 height 31
click at [999, 742] on icon "button" at bounding box center [1006, 741] width 14 height 14
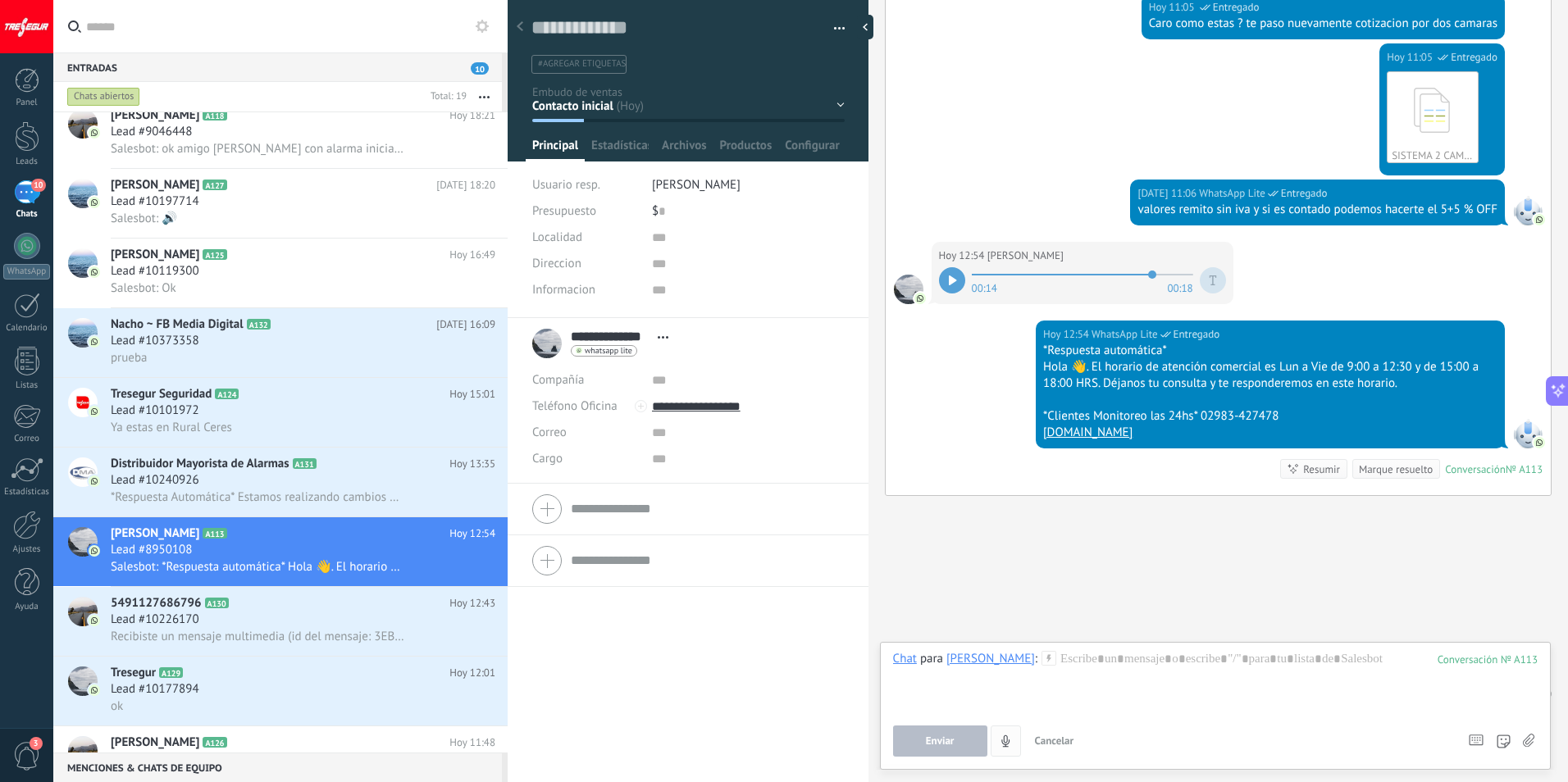
click at [1010, 752] on button "button" at bounding box center [1006, 741] width 30 height 31
click at [1048, 738] on span "Cancelar" at bounding box center [1055, 740] width 40 height 14
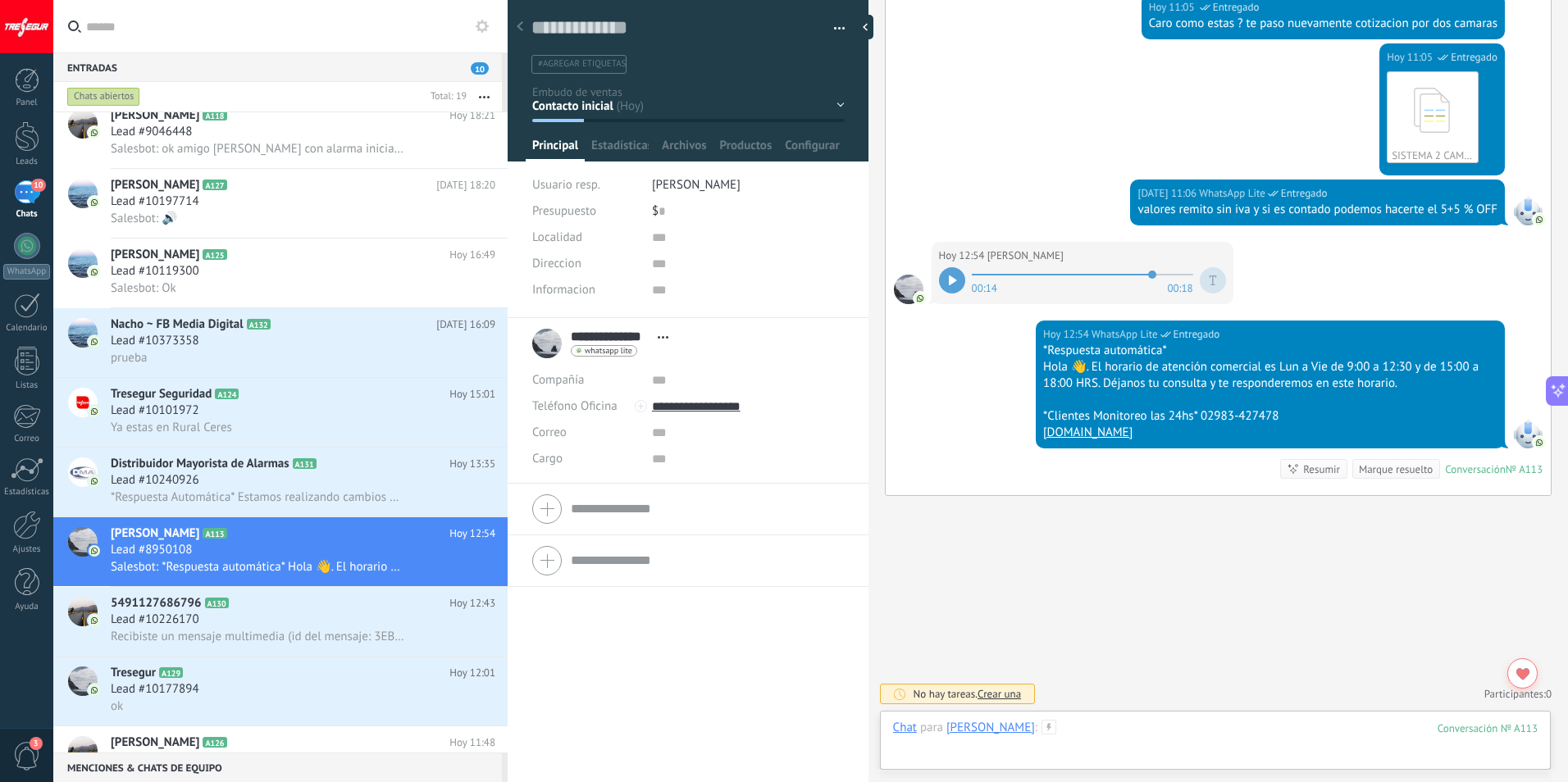
click at [1133, 733] on div at bounding box center [1215, 744] width 645 height 49
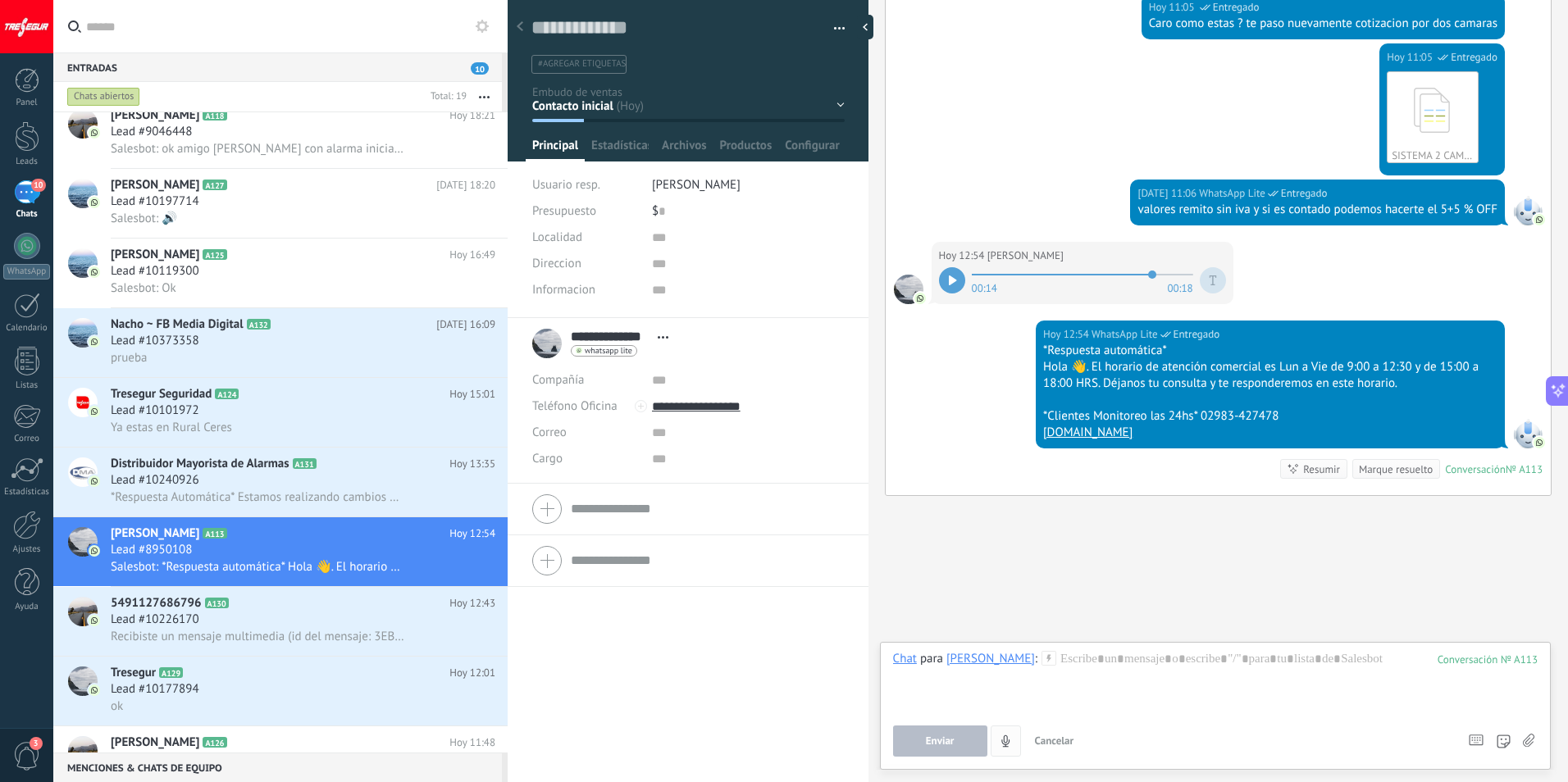
click at [999, 748] on icon "button" at bounding box center [1006, 741] width 14 height 14
click at [1063, 691] on div at bounding box center [1215, 682] width 645 height 63
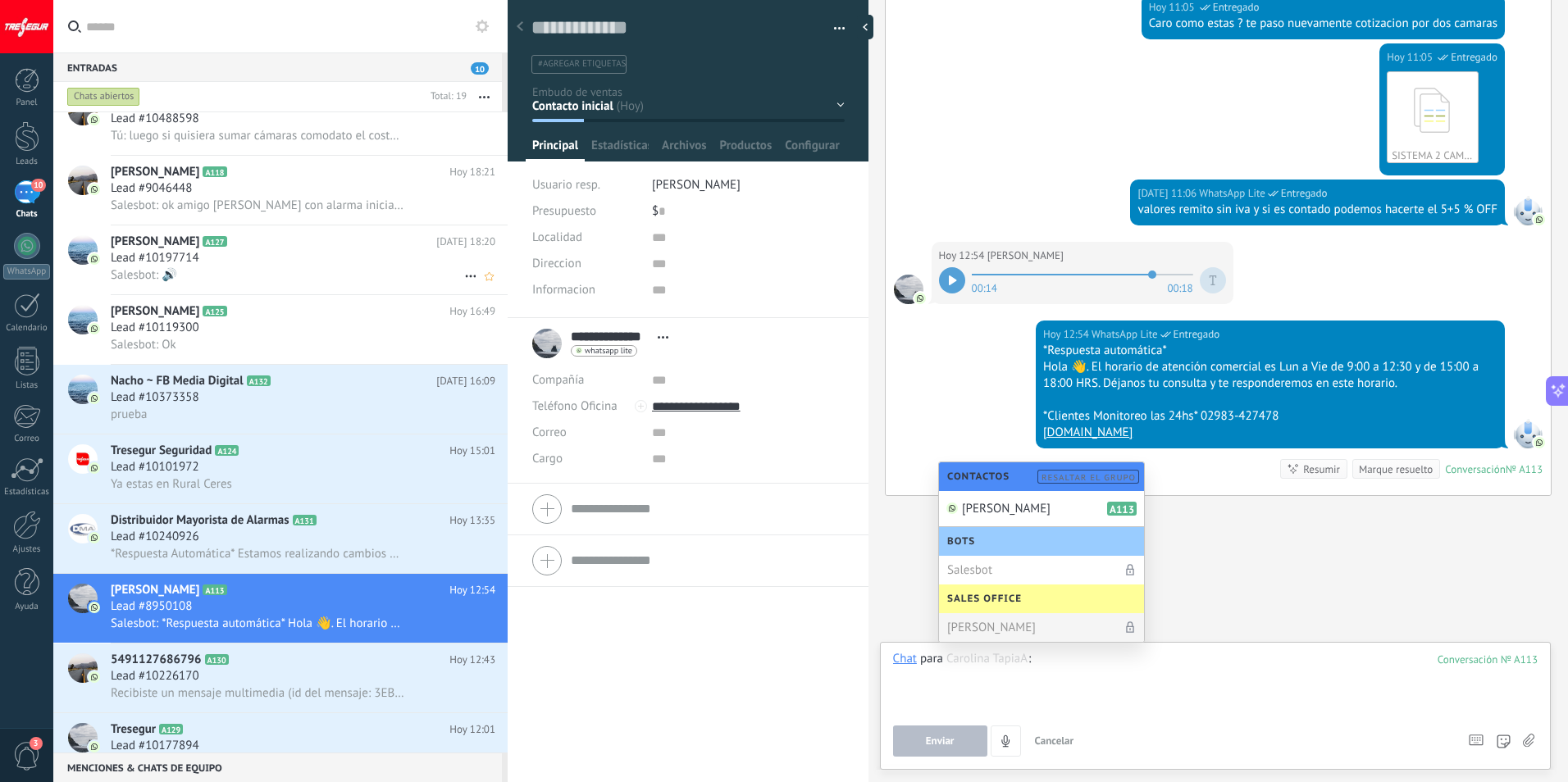
scroll to position [0, 0]
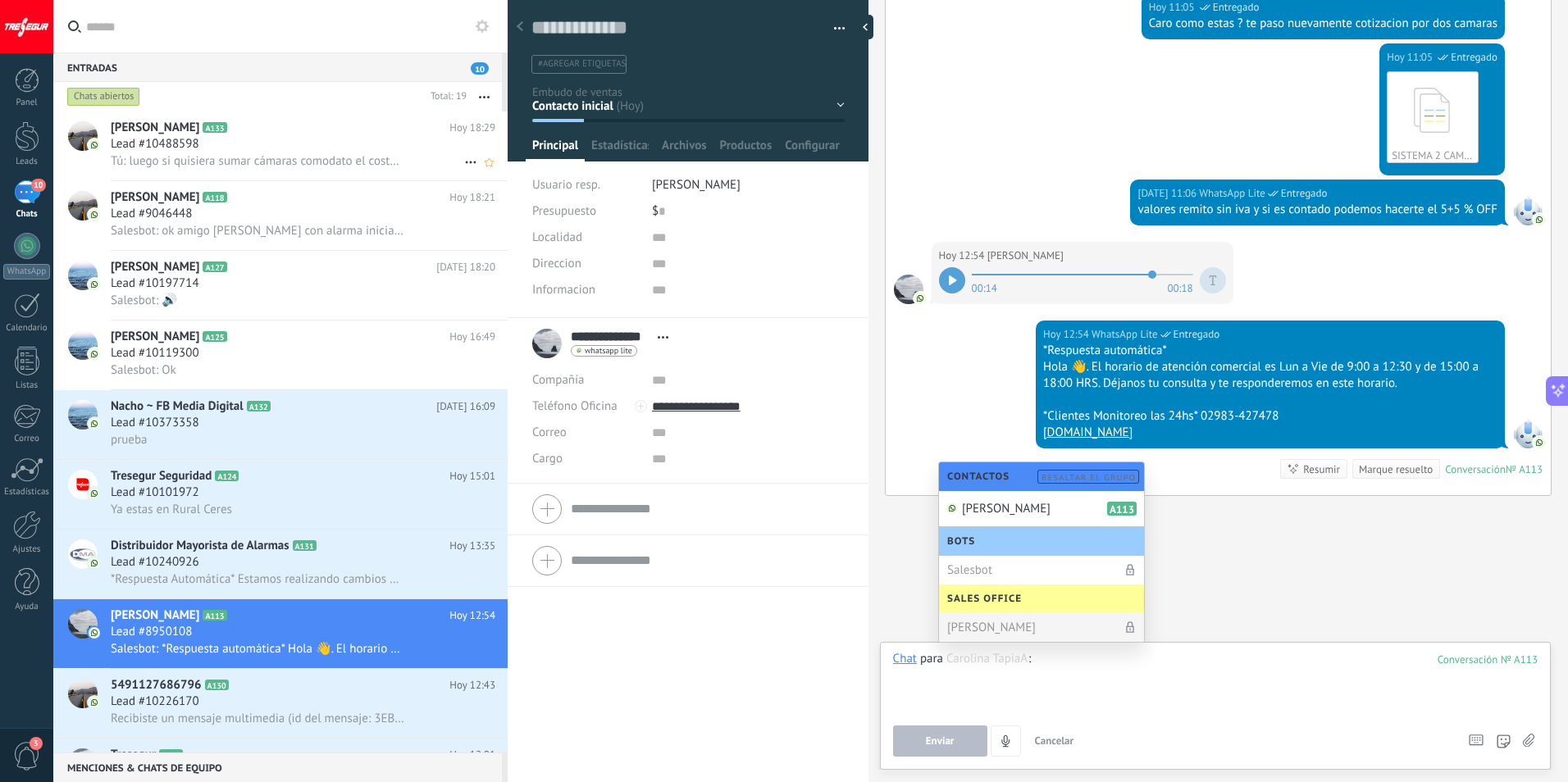
click at [235, 146] on div "Lead #10488598" at bounding box center [303, 144] width 385 height 17
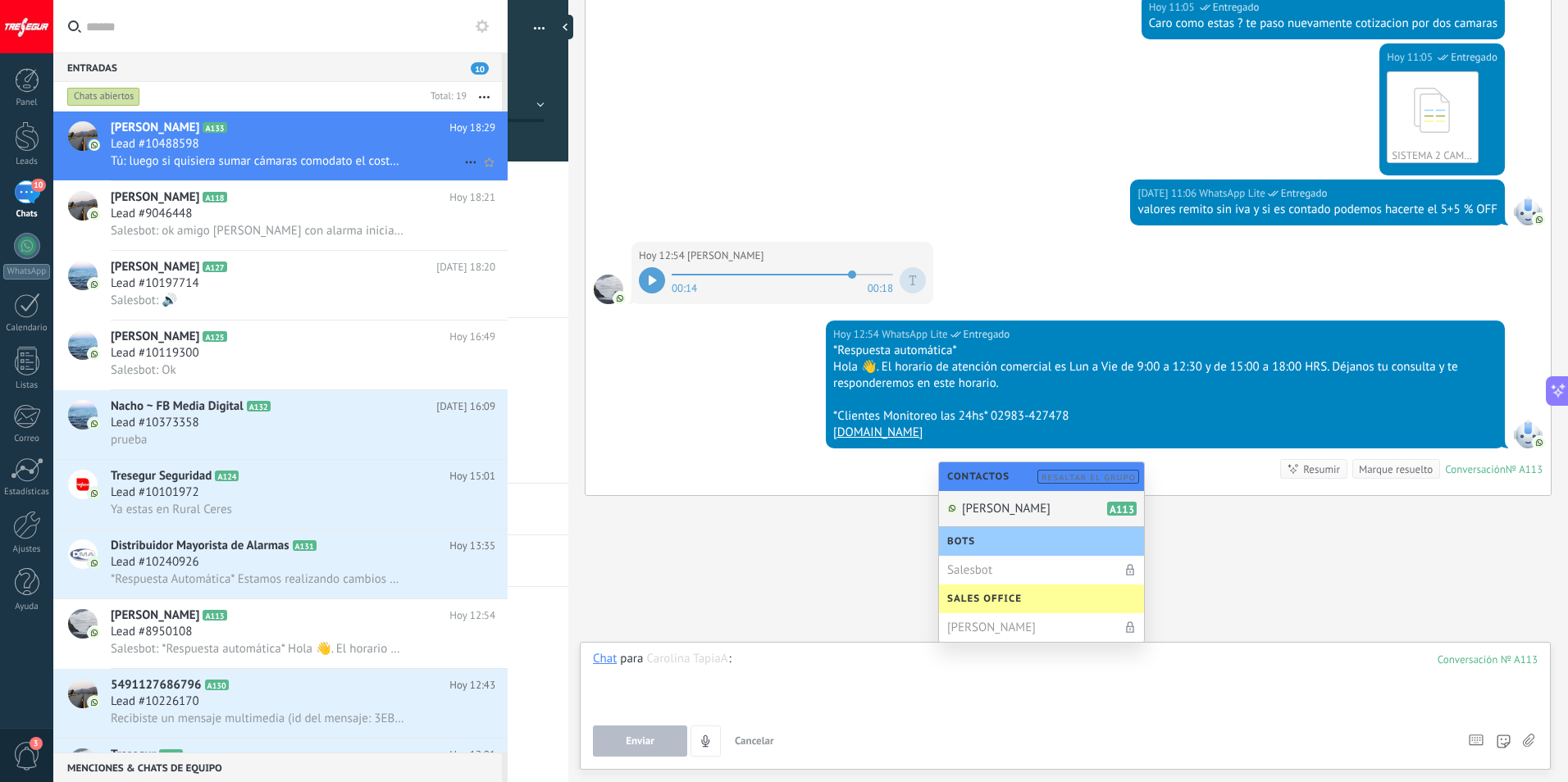
click at [267, 138] on div "Lead #10488598" at bounding box center [303, 144] width 385 height 17
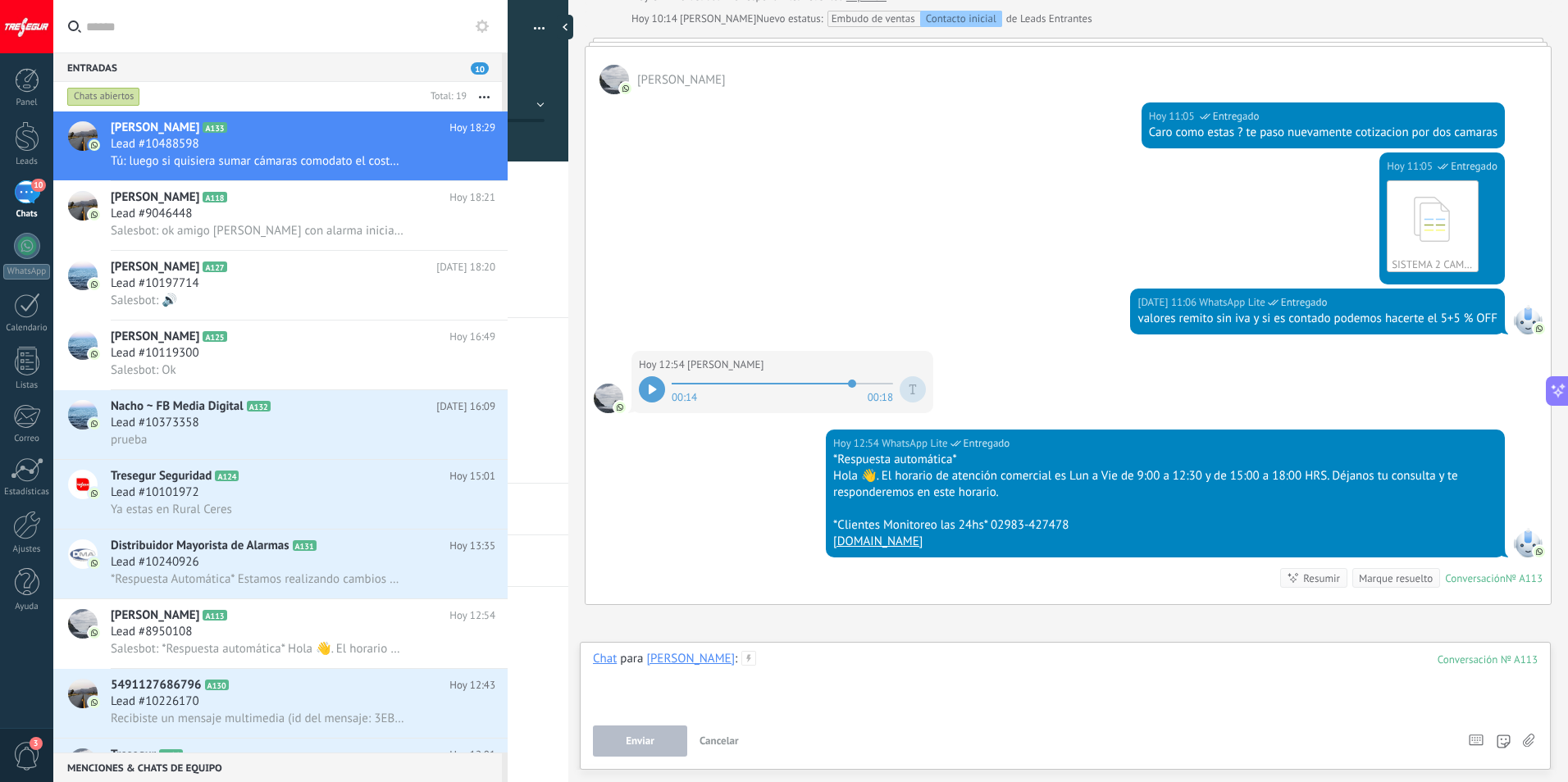
scroll to position [1081, 0]
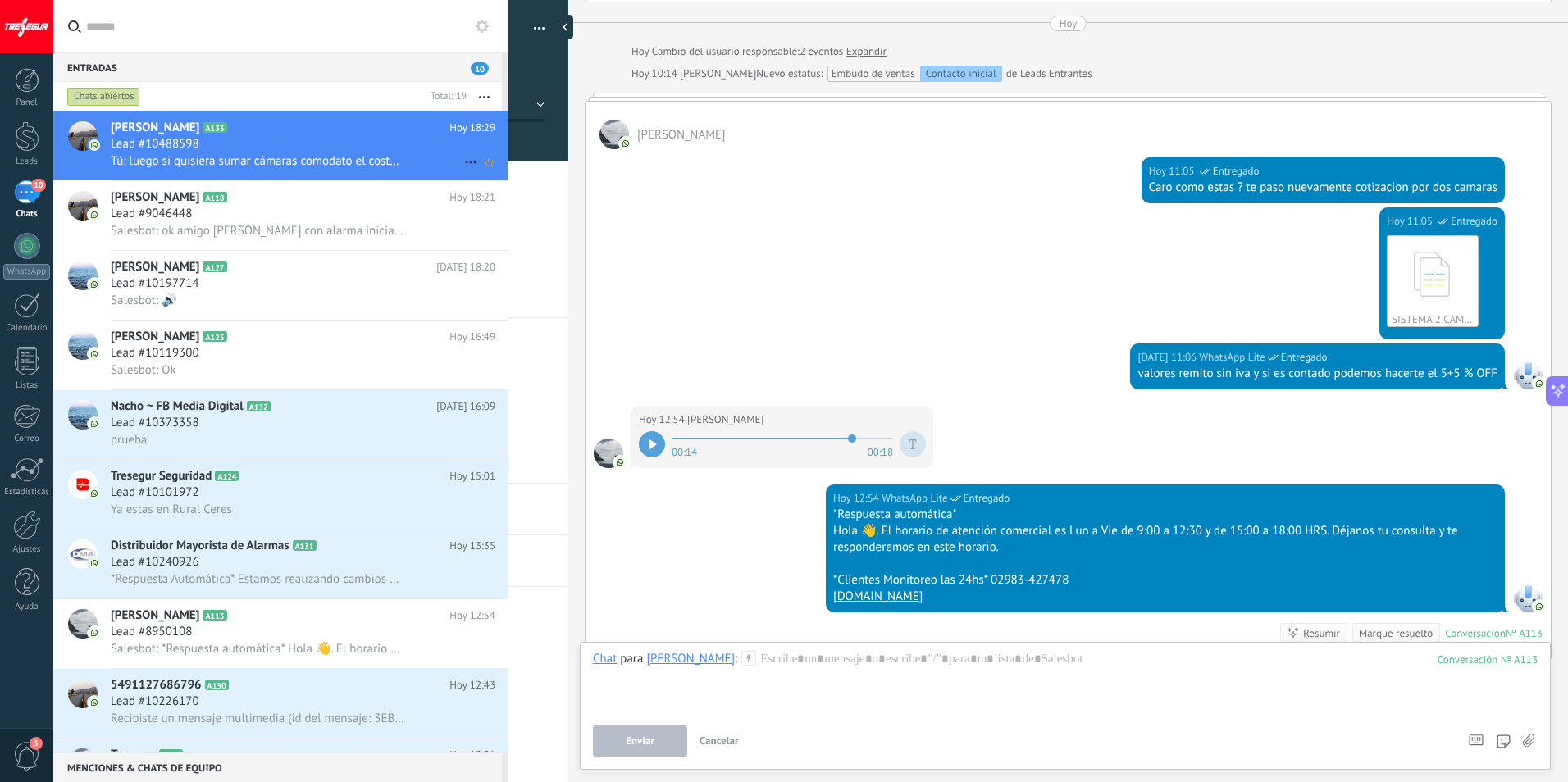
click at [263, 158] on span "Tú: luego si quisiera sumar cámaras comodato el costo de instalación por cámara…" at bounding box center [258, 161] width 295 height 16
click at [236, 165] on span "Tú: luego si quisiera sumar cámaras comodato el costo de instalación por cámara…" at bounding box center [258, 161] width 295 height 16
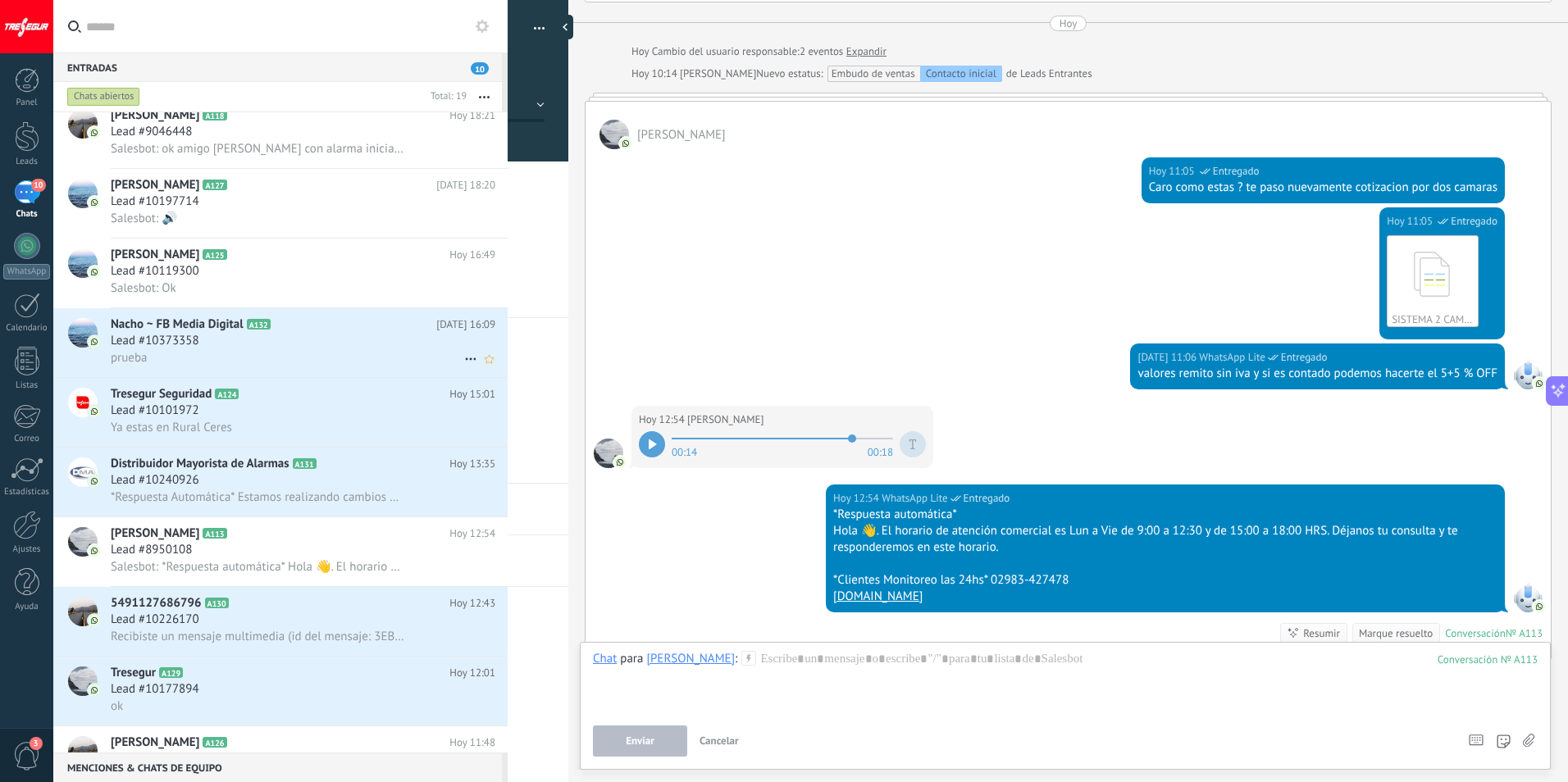
click at [296, 330] on h2 "Nacho ~ FB Media Digital A132" at bounding box center [273, 325] width 326 height 17
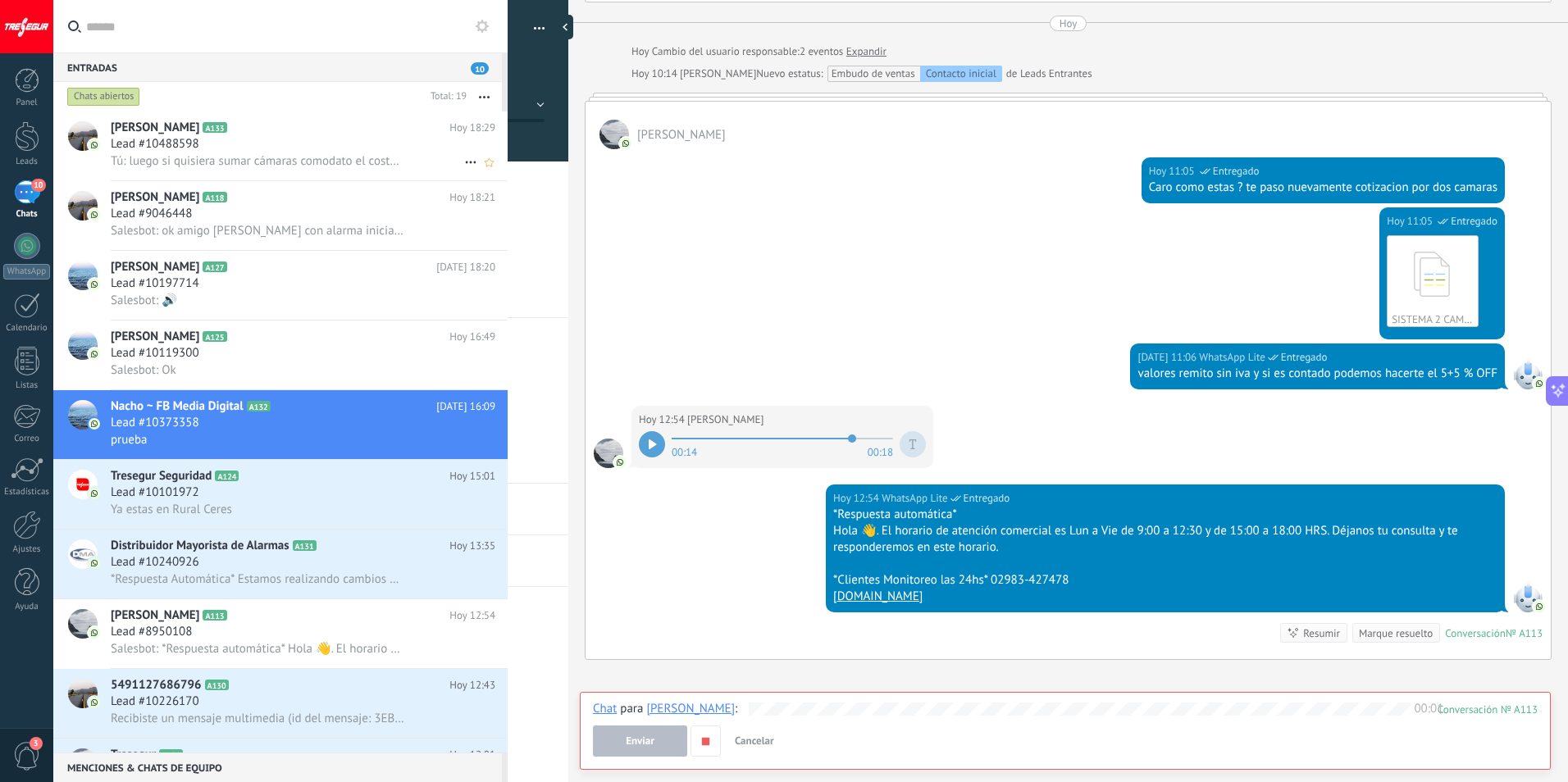
click at [252, 148] on div "Lead #10488598" at bounding box center [303, 144] width 385 height 17
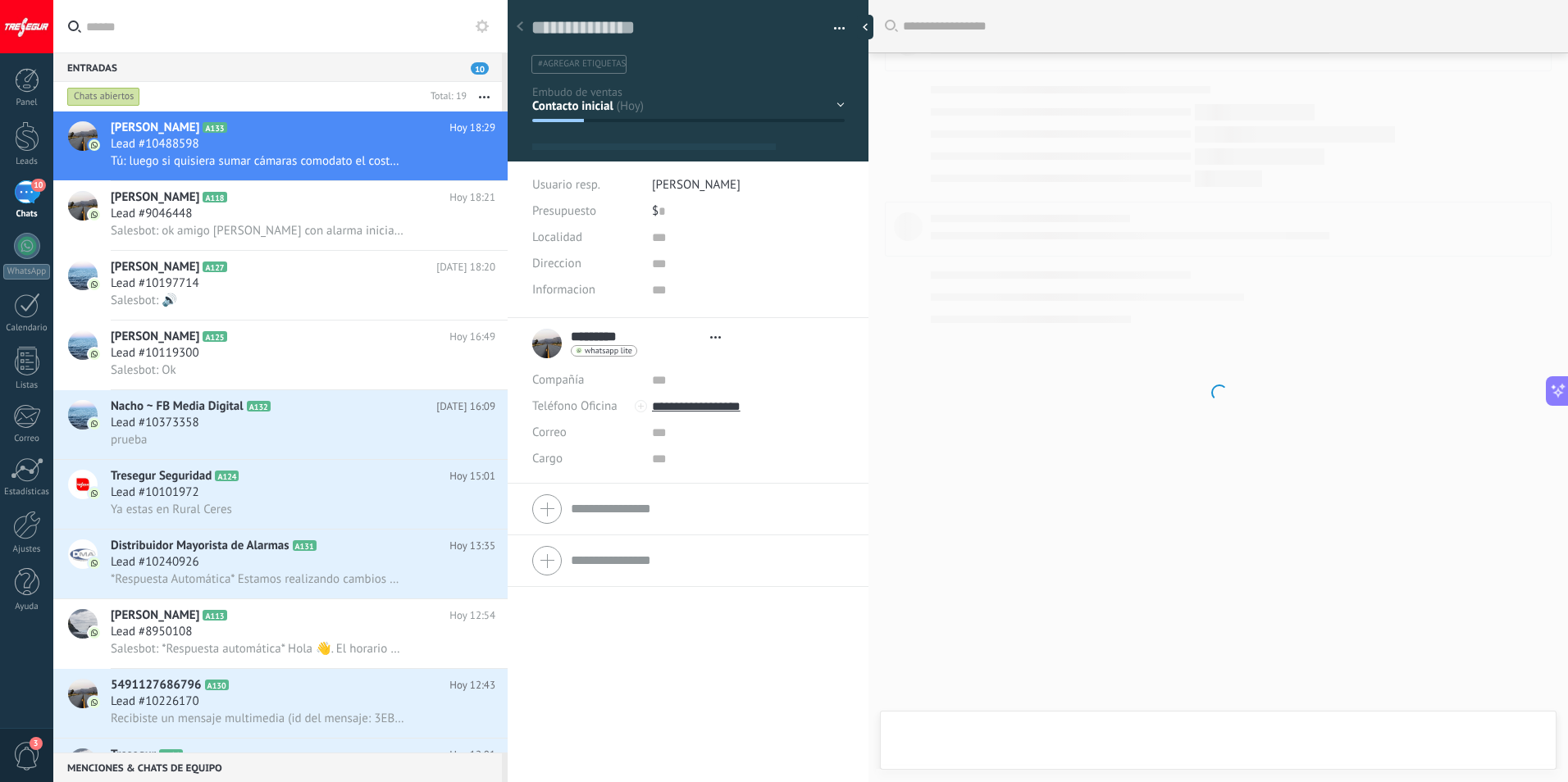
type textarea "**********"
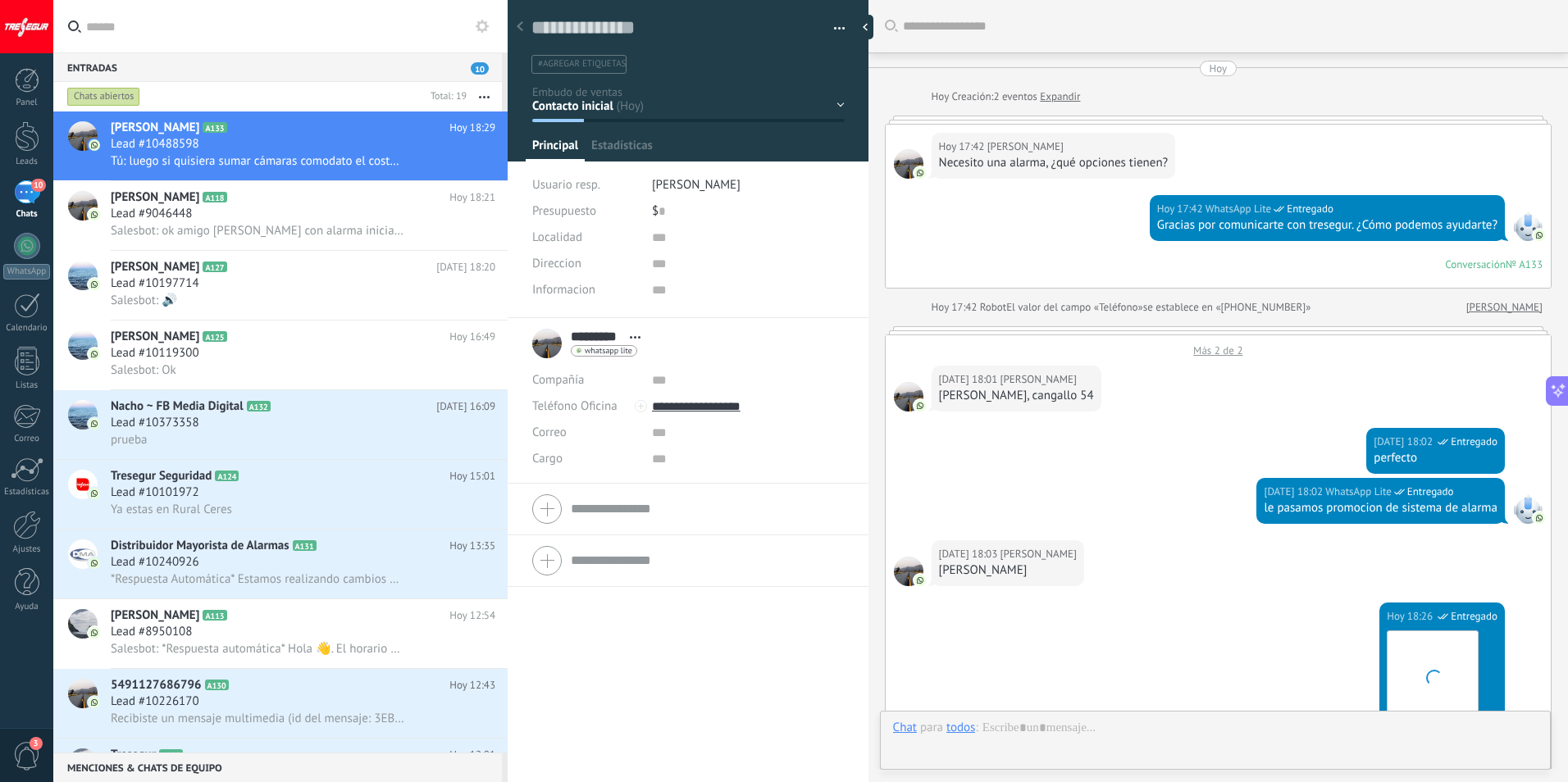
scroll to position [25, 0]
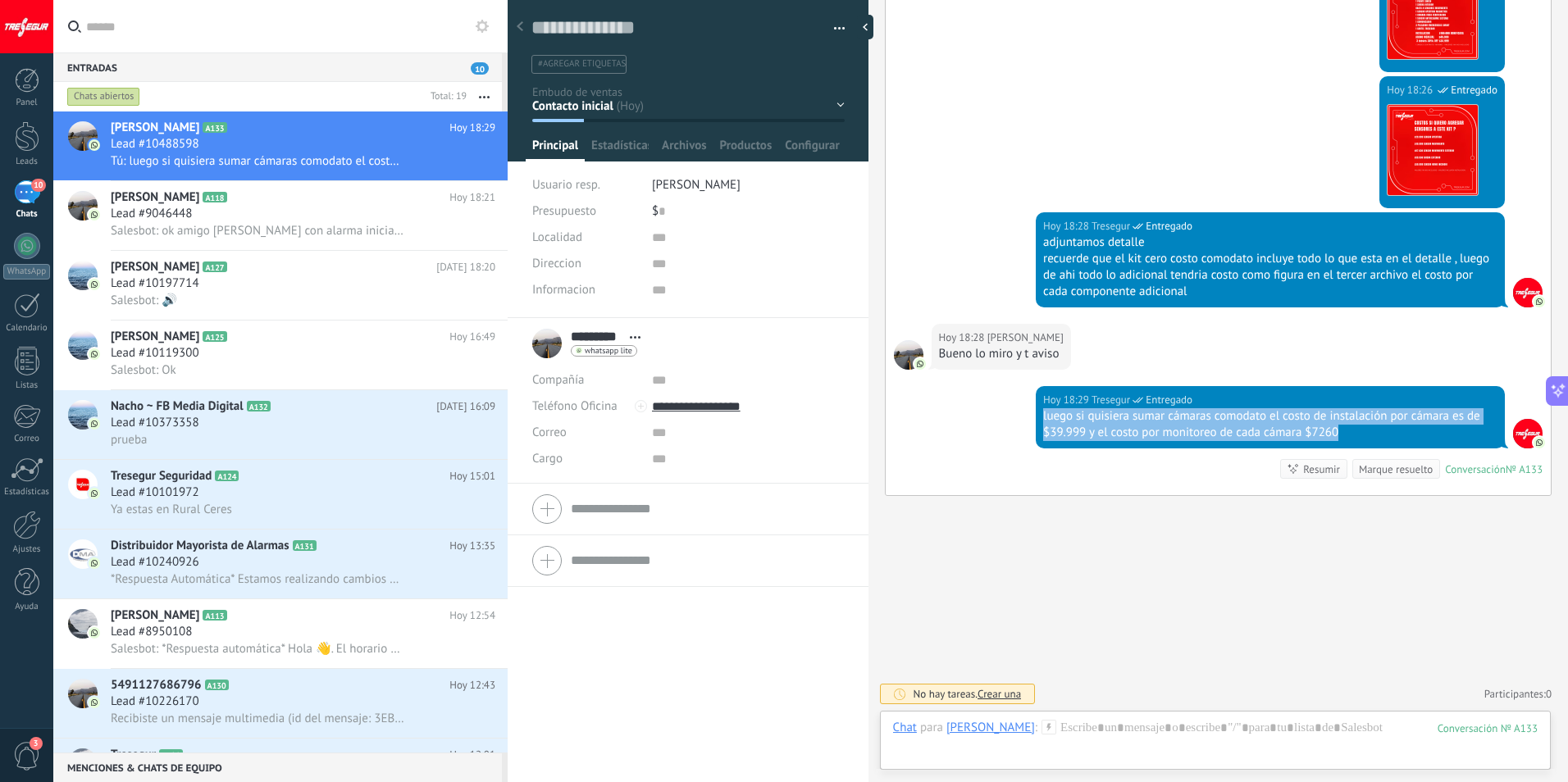
drag, startPoint x: 1040, startPoint y: 421, endPoint x: 1339, endPoint y: 432, distance: 299.2
click at [1339, 432] on div "[DATE] 18:29 Tresegur Entregado luego si quisiera sumar cámaras comodato el cos…" at bounding box center [1271, 417] width 469 height 63
drag, startPoint x: 1339, startPoint y: 432, endPoint x: 1318, endPoint y: 429, distance: 21.2
copy div "luego si quisiera sumar cámaras comodato el costo de instalación por cámara es …"
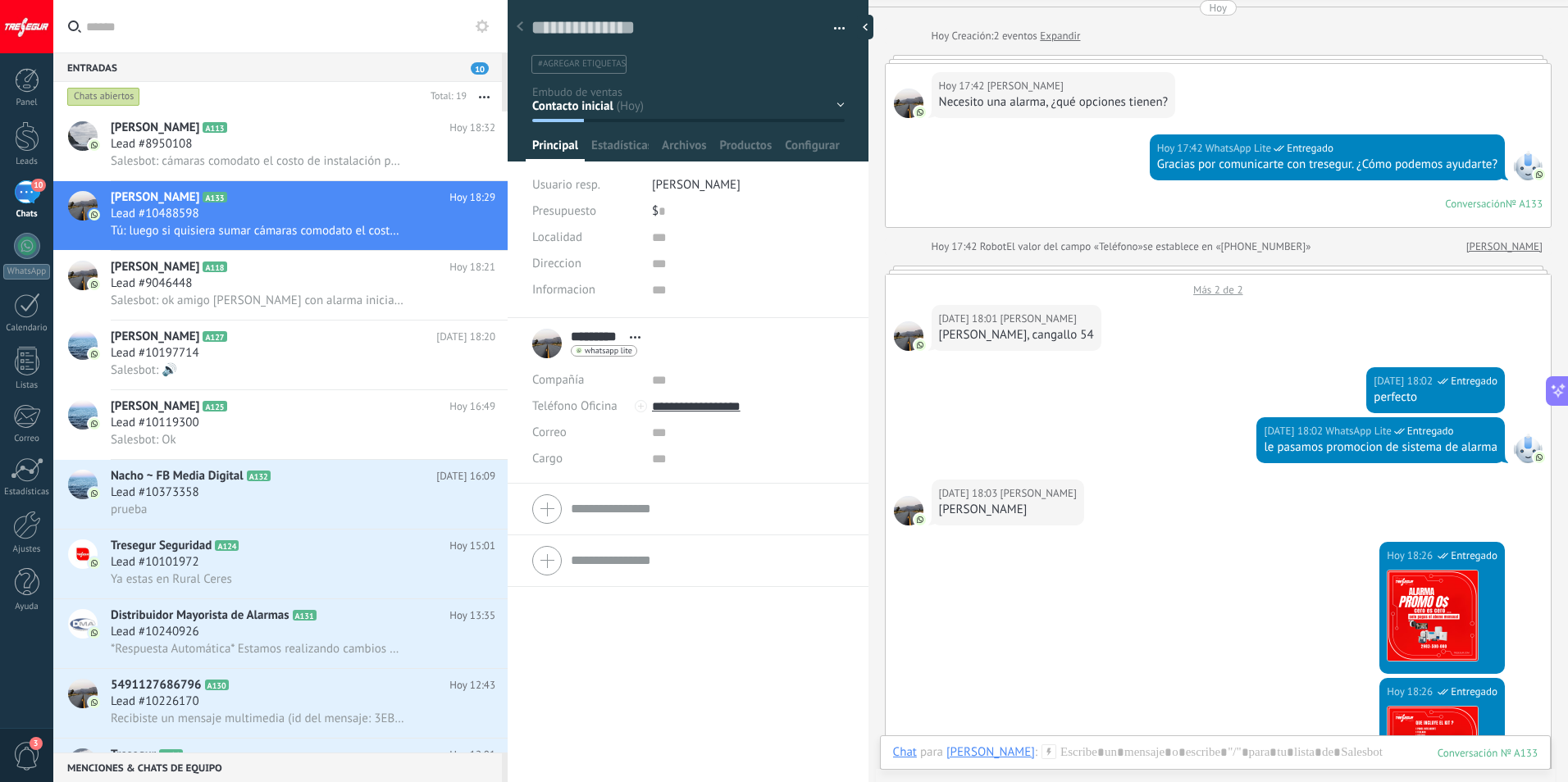
scroll to position [0, 0]
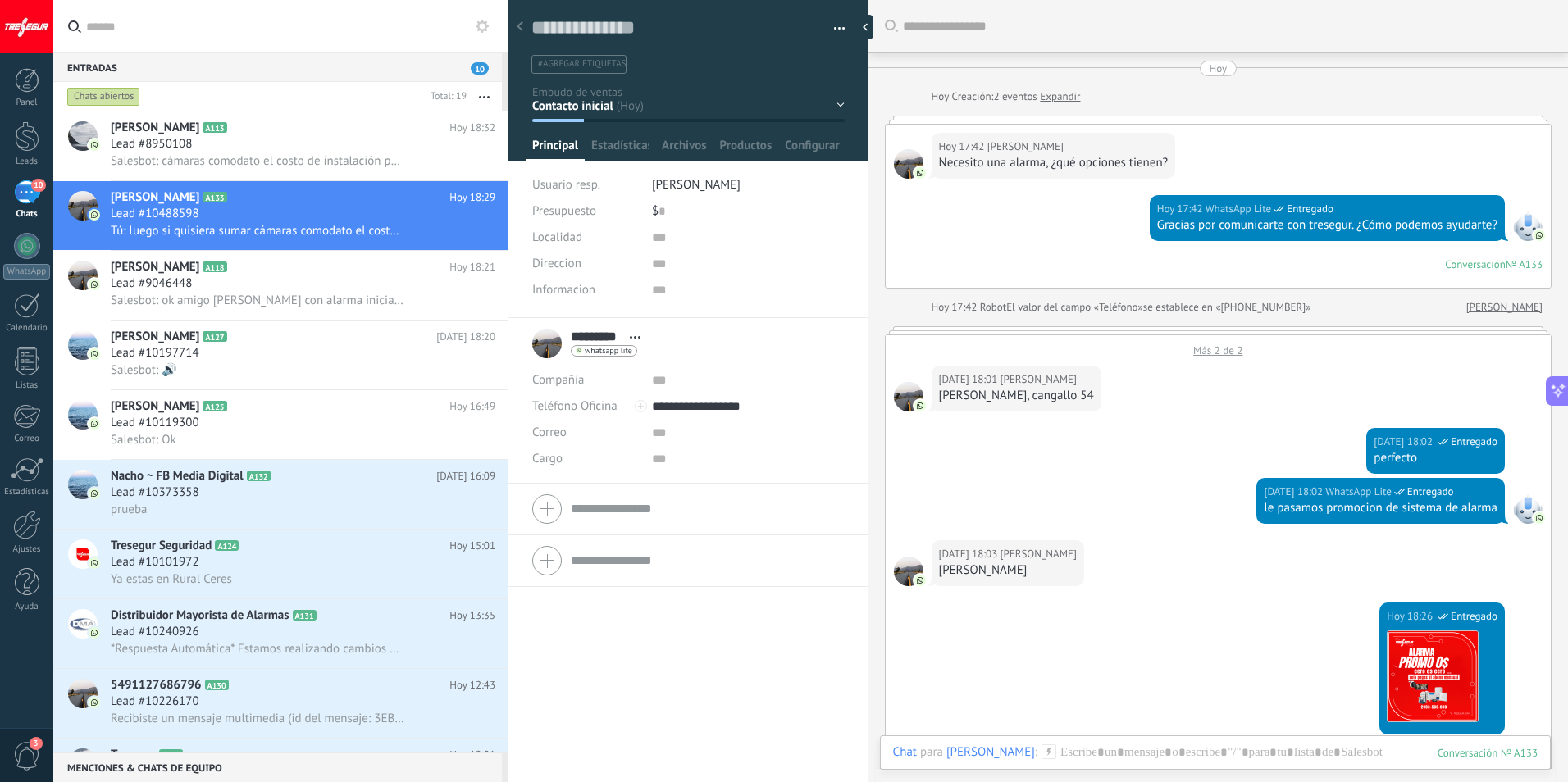
click at [0, 0] on div "Contacto inicial Seguimiento Presupuesto Visita Venta Logrado con éxito Ventas …" at bounding box center [0, 0] width 0 height 0
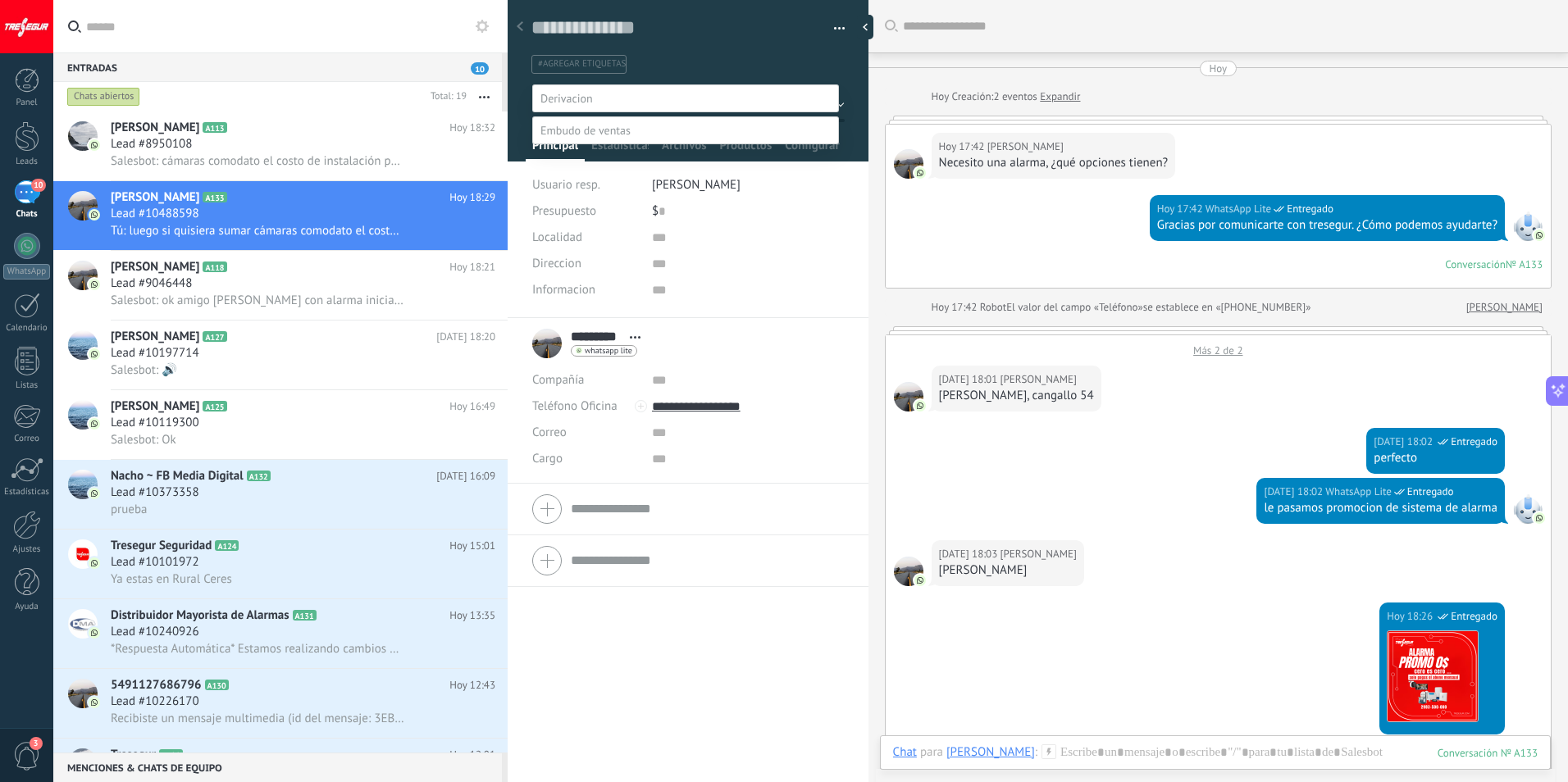
scroll to position [32, 0]
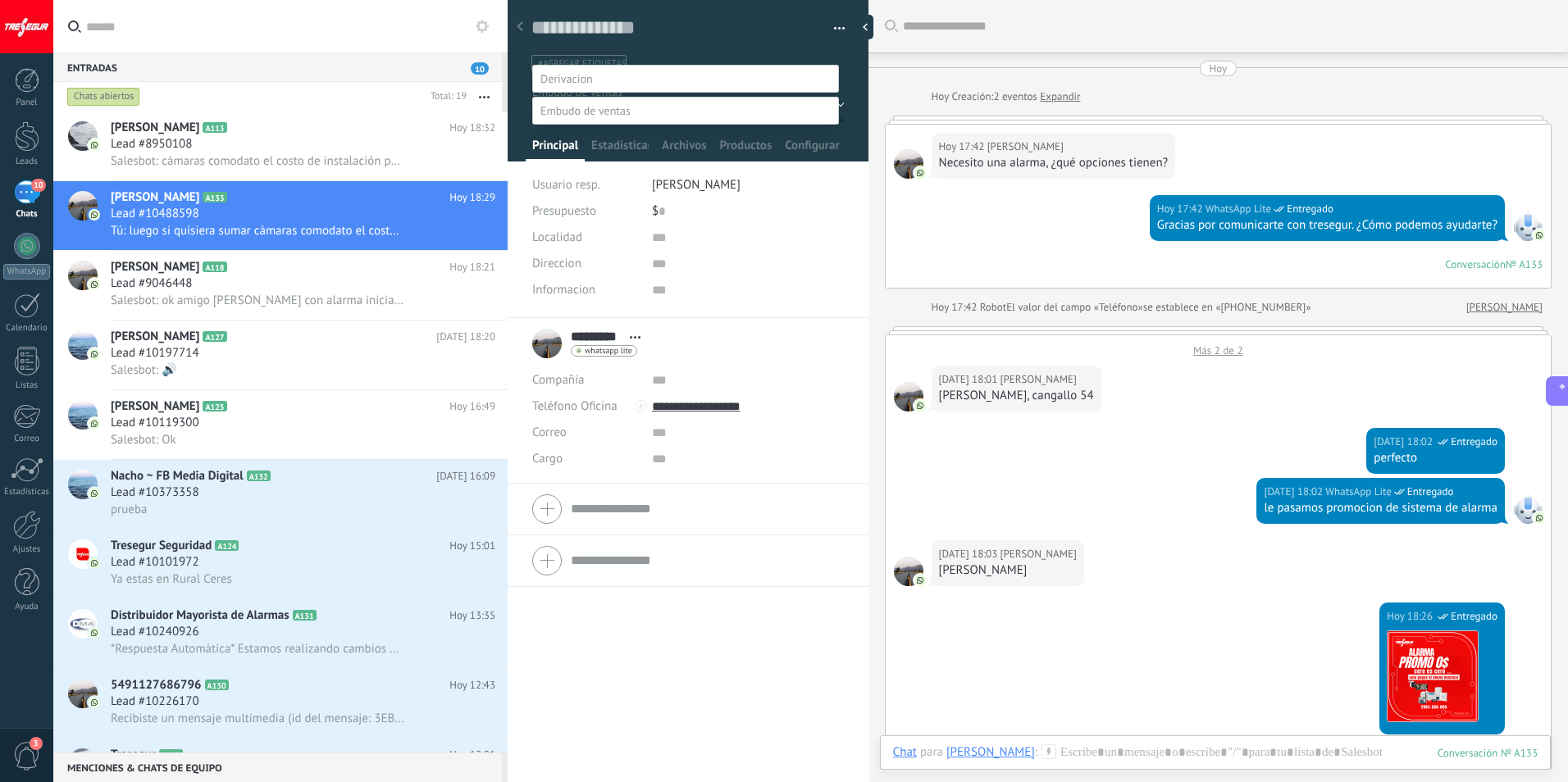
click at [0, 0] on label "Presupuesto" at bounding box center [0, 0] width 0 height 0
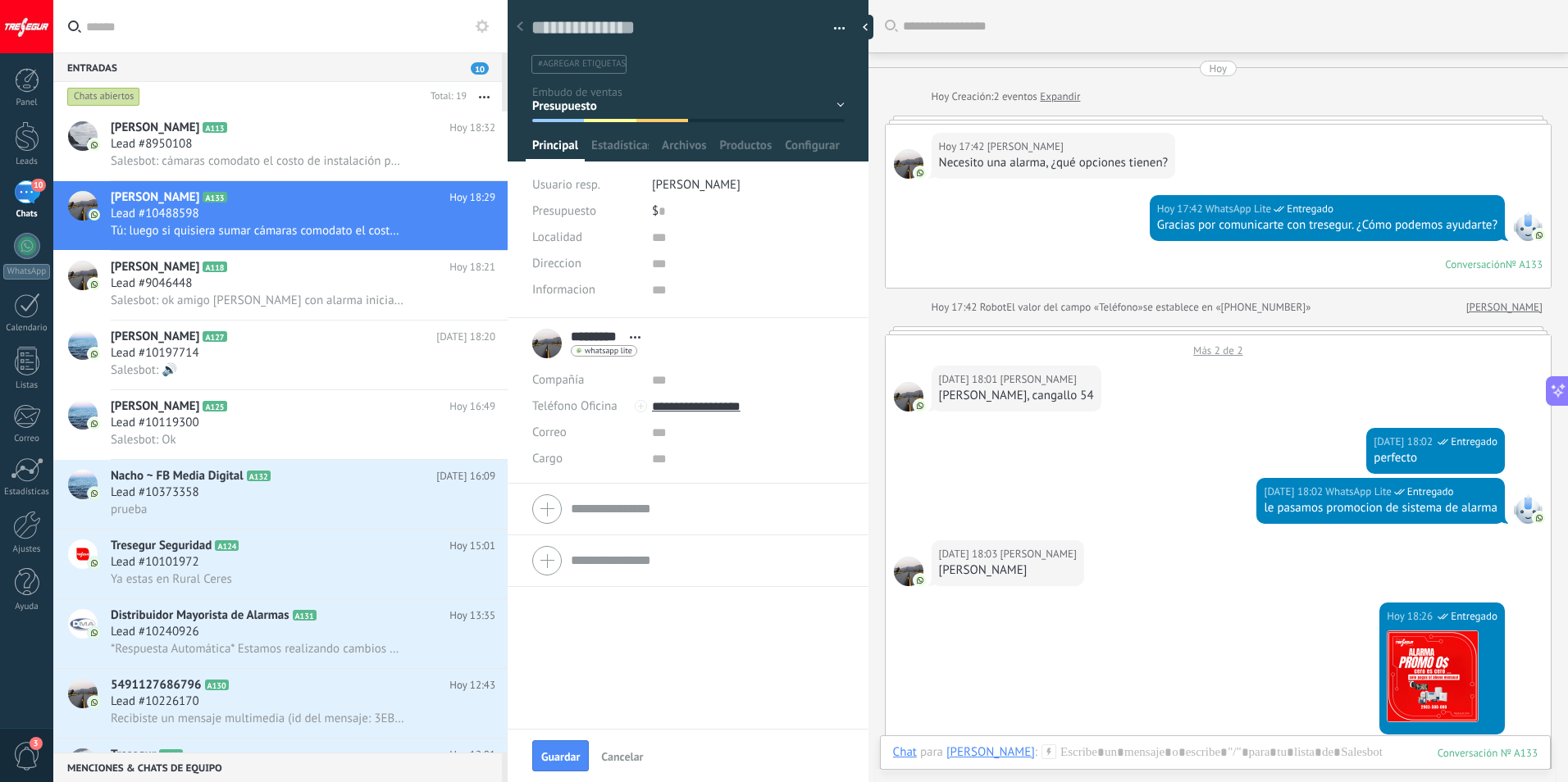
click at [485, 25] on use at bounding box center [482, 26] width 13 height 13
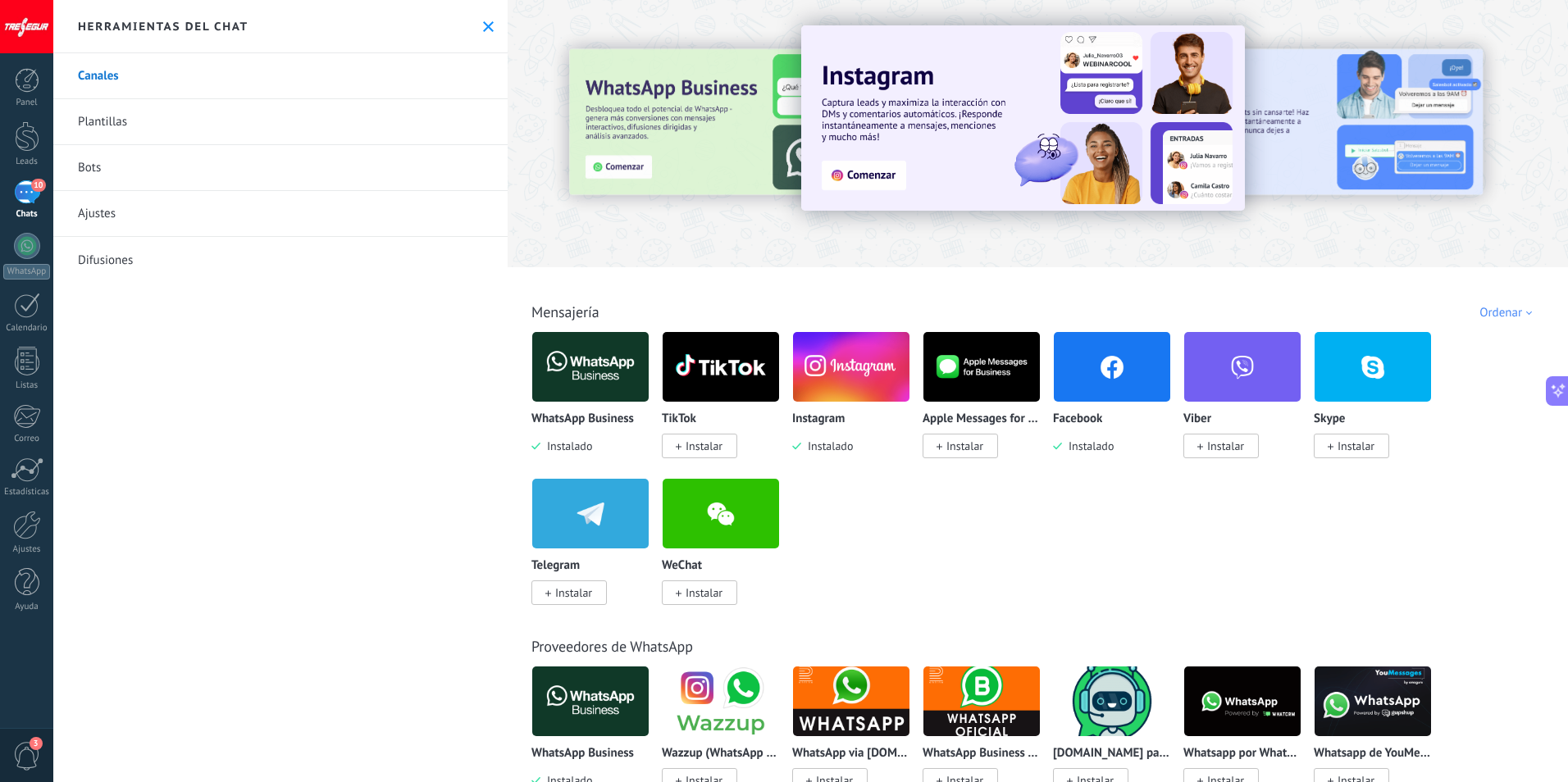
click at [136, 223] on link "Ajustes" at bounding box center [281, 214] width 454 height 46
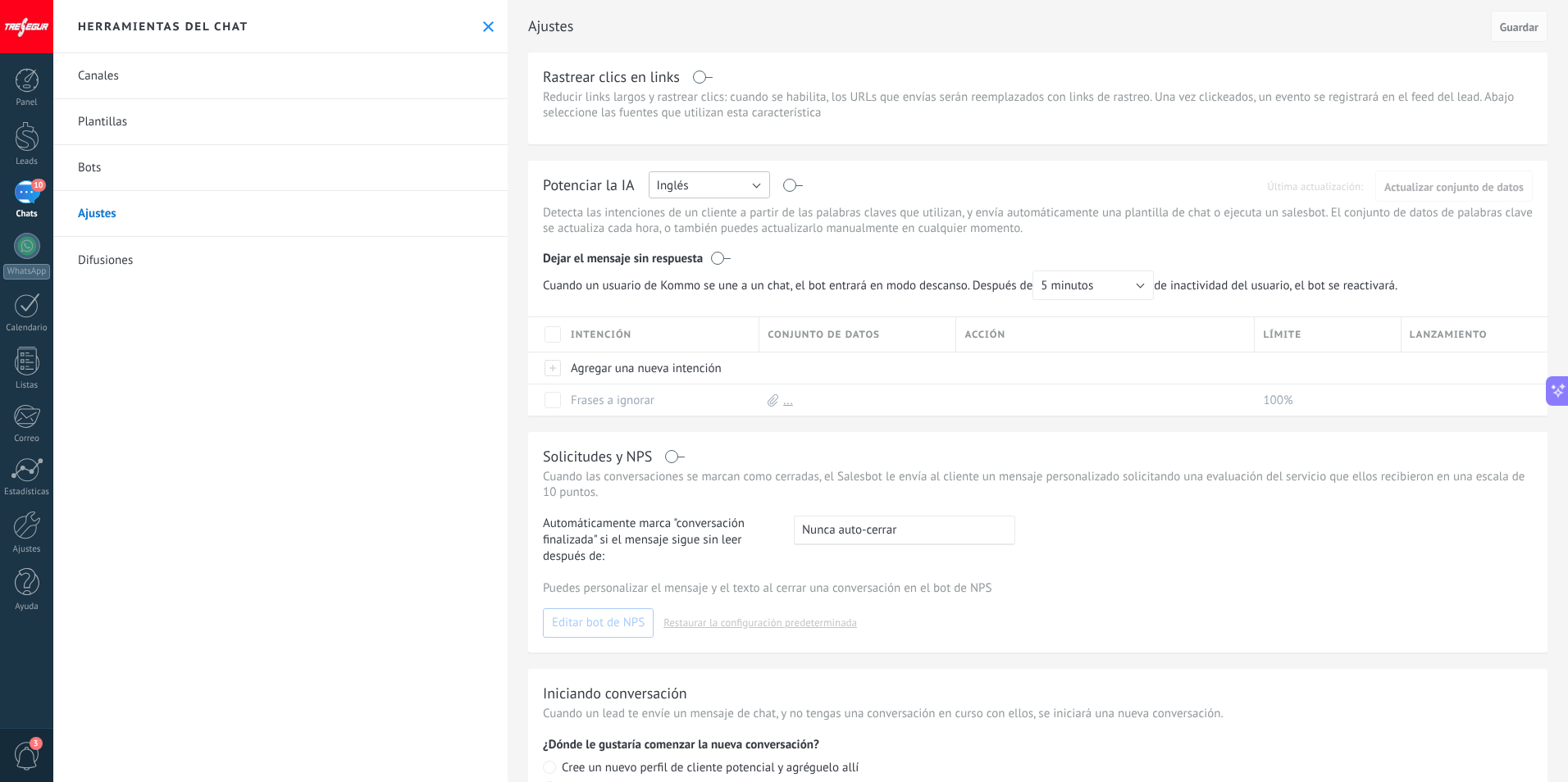
click at [758, 180] on button "Inglés" at bounding box center [709, 185] width 121 height 27
click at [758, 180] on span "Rusa" at bounding box center [702, 186] width 126 height 16
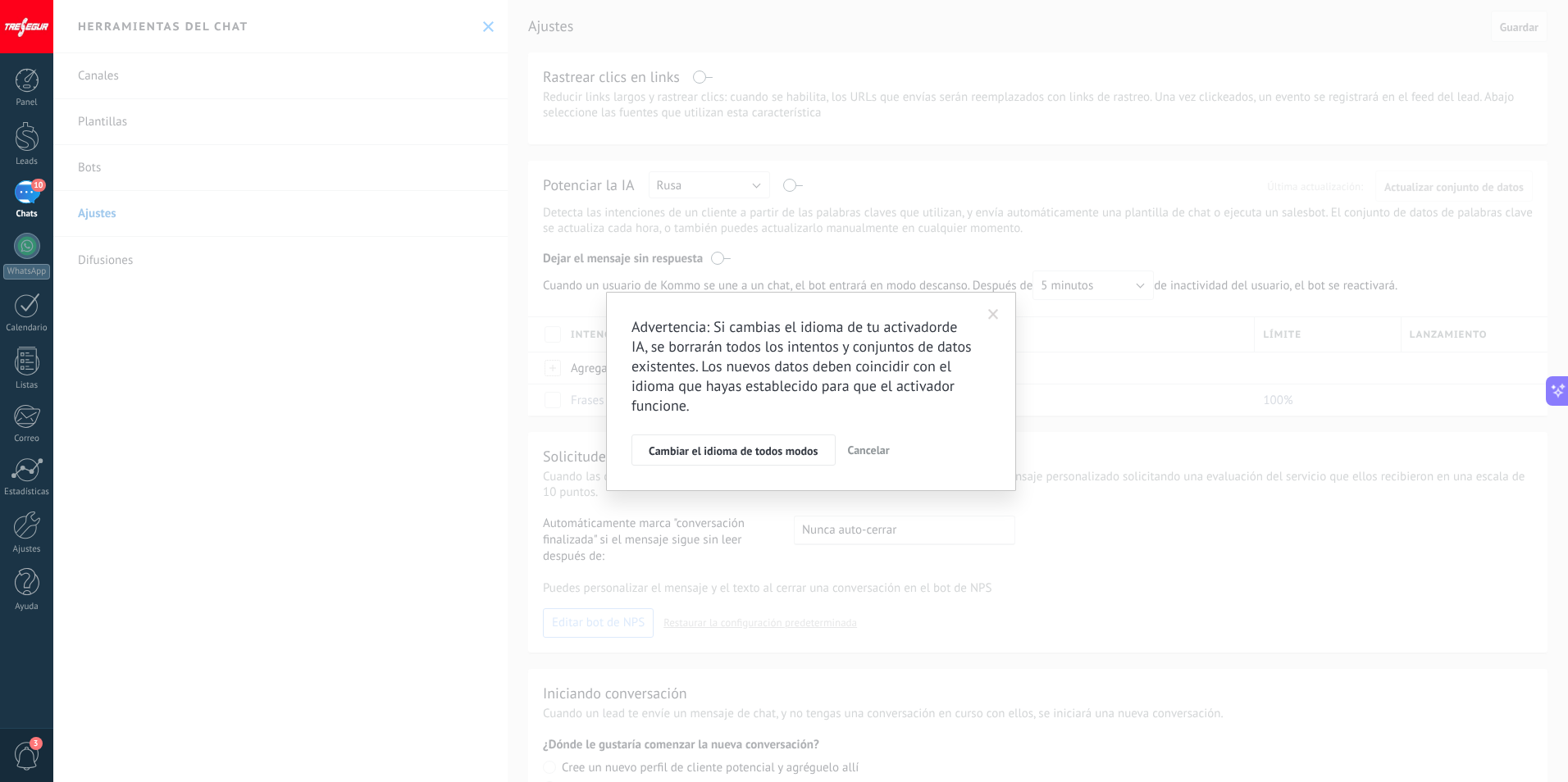
click at [889, 180] on div "Advertencia: Si cambias el idioma de tu activadorde IA, se borrarán todos los i…" at bounding box center [811, 391] width 1514 height 782
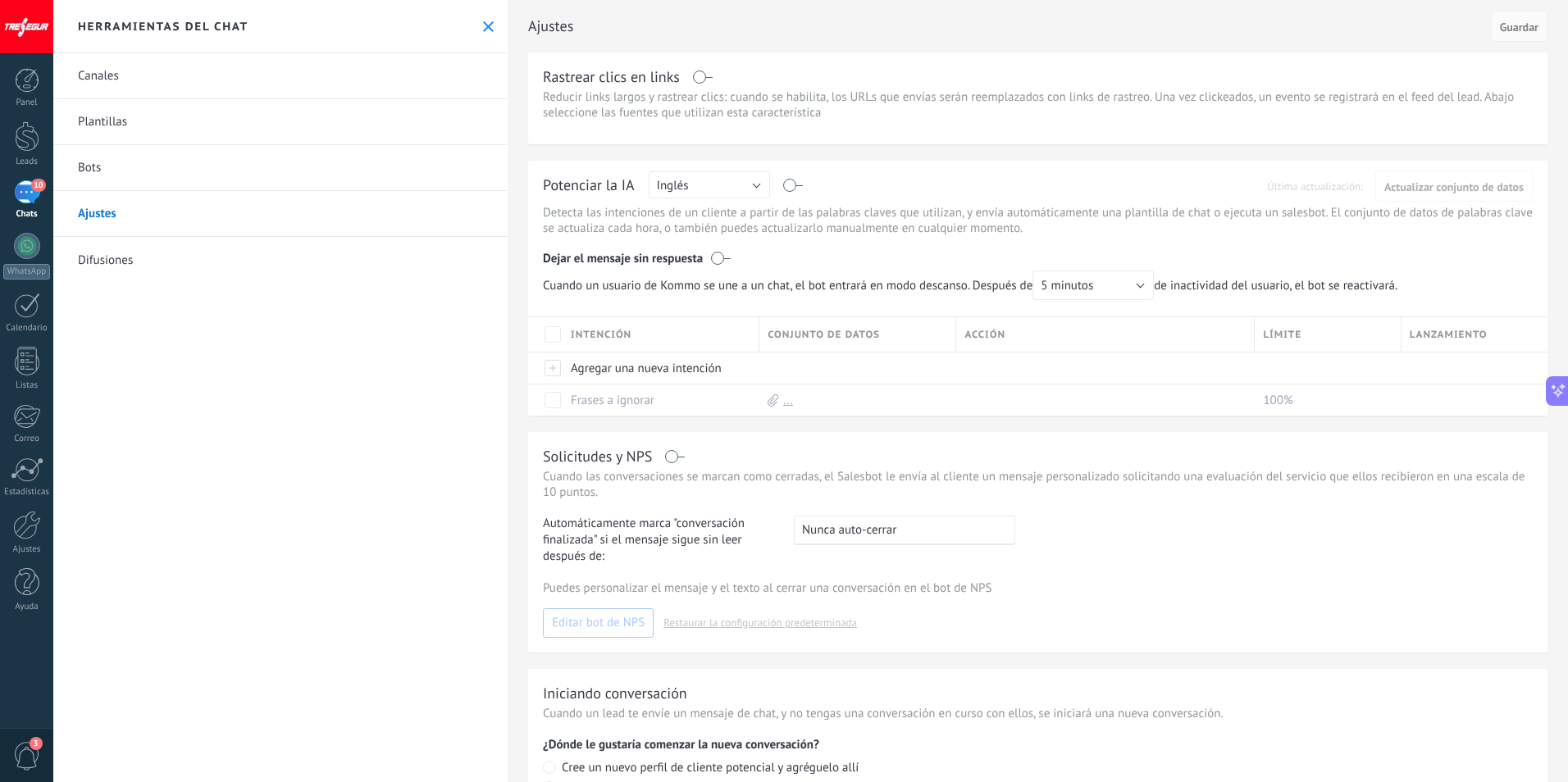
click at [89, 81] on link "Canales" at bounding box center [281, 77] width 454 height 46
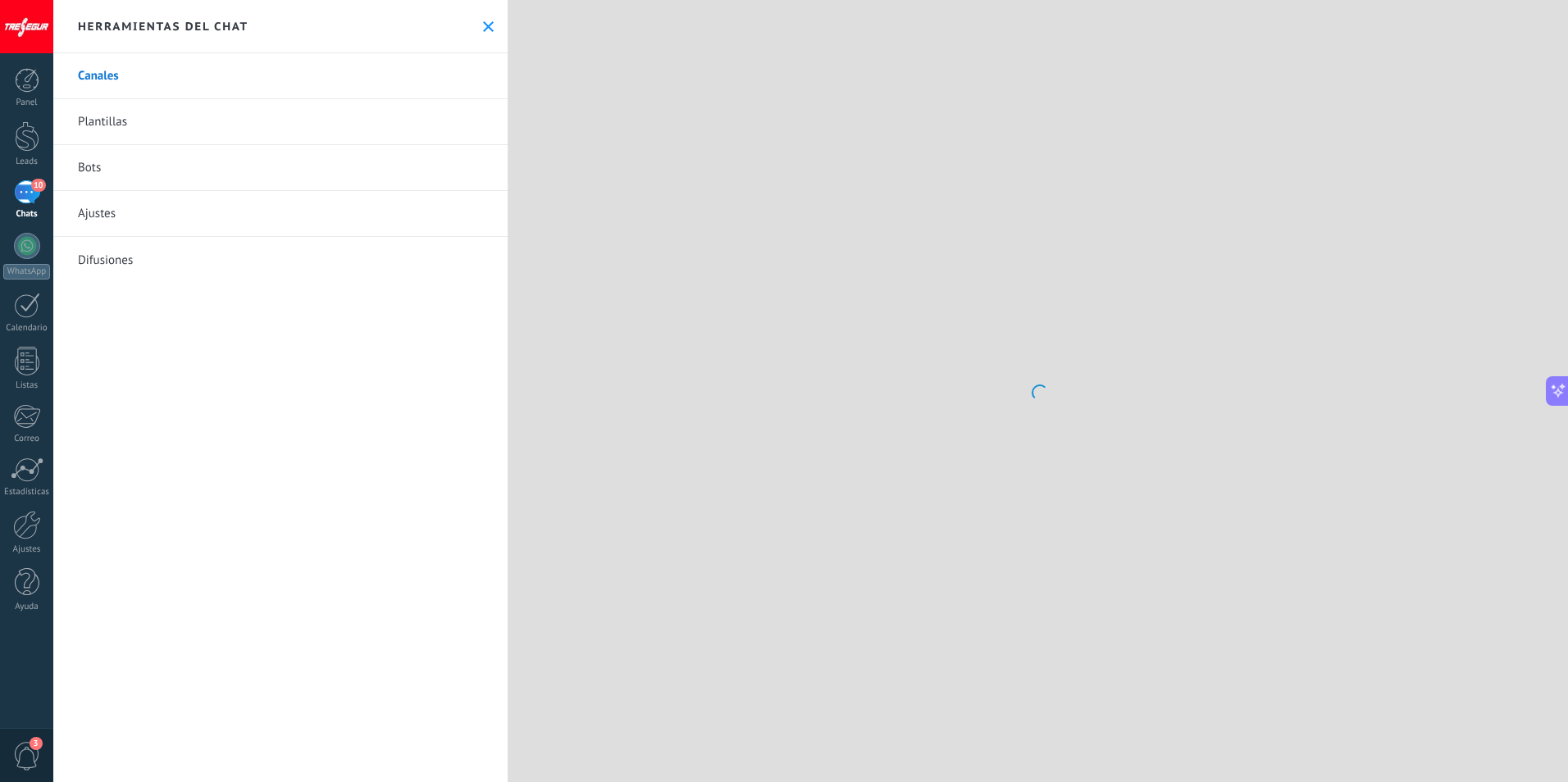
click at [481, 27] on button at bounding box center [488, 26] width 14 height 14
